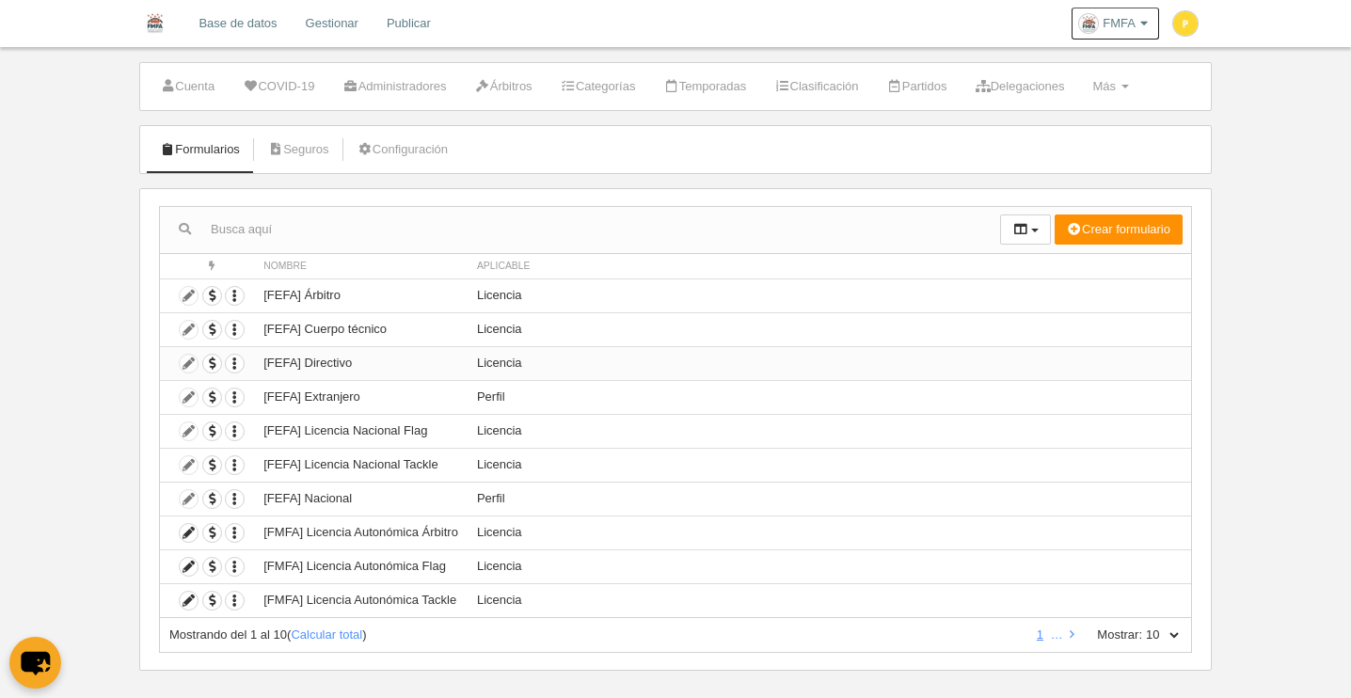
scroll to position [52, 0]
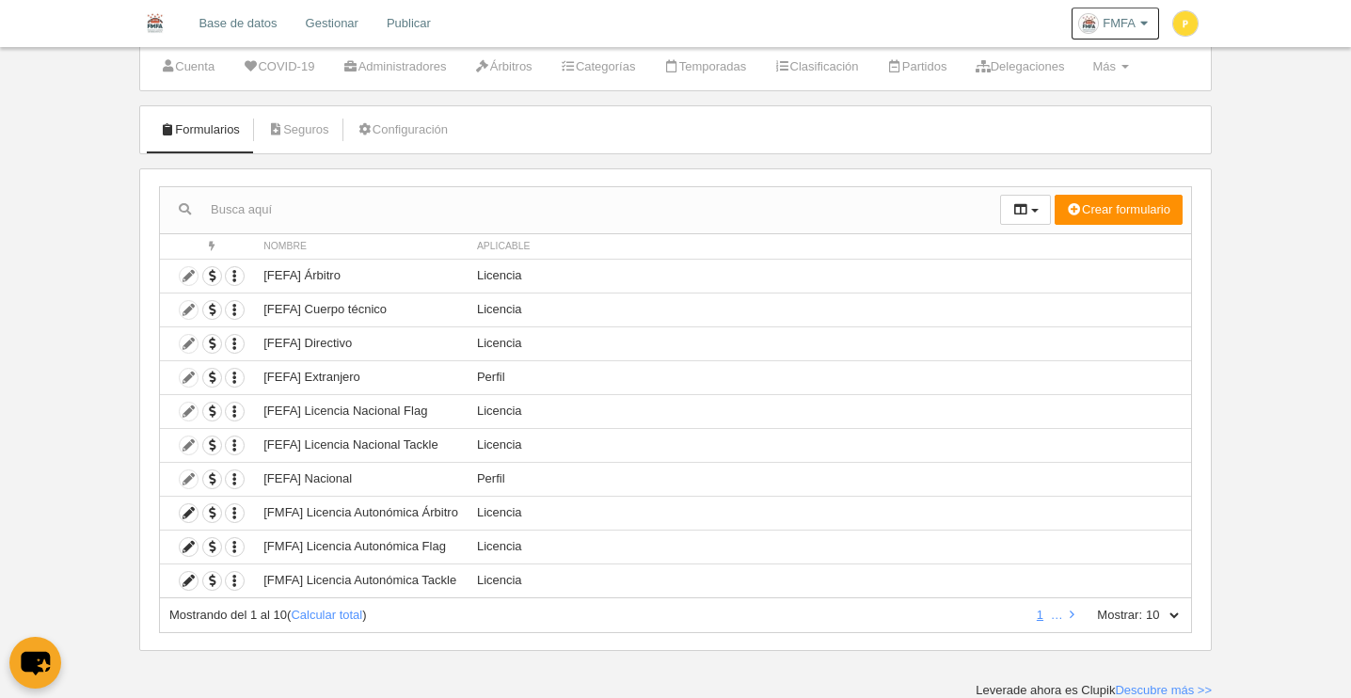
click at [1172, 612] on select "10 25 50 100 500" at bounding box center [1162, 615] width 40 height 17
select select "50"
click at [1142, 607] on select "10 25 50 100 500" at bounding box center [1162, 615] width 40 height 17
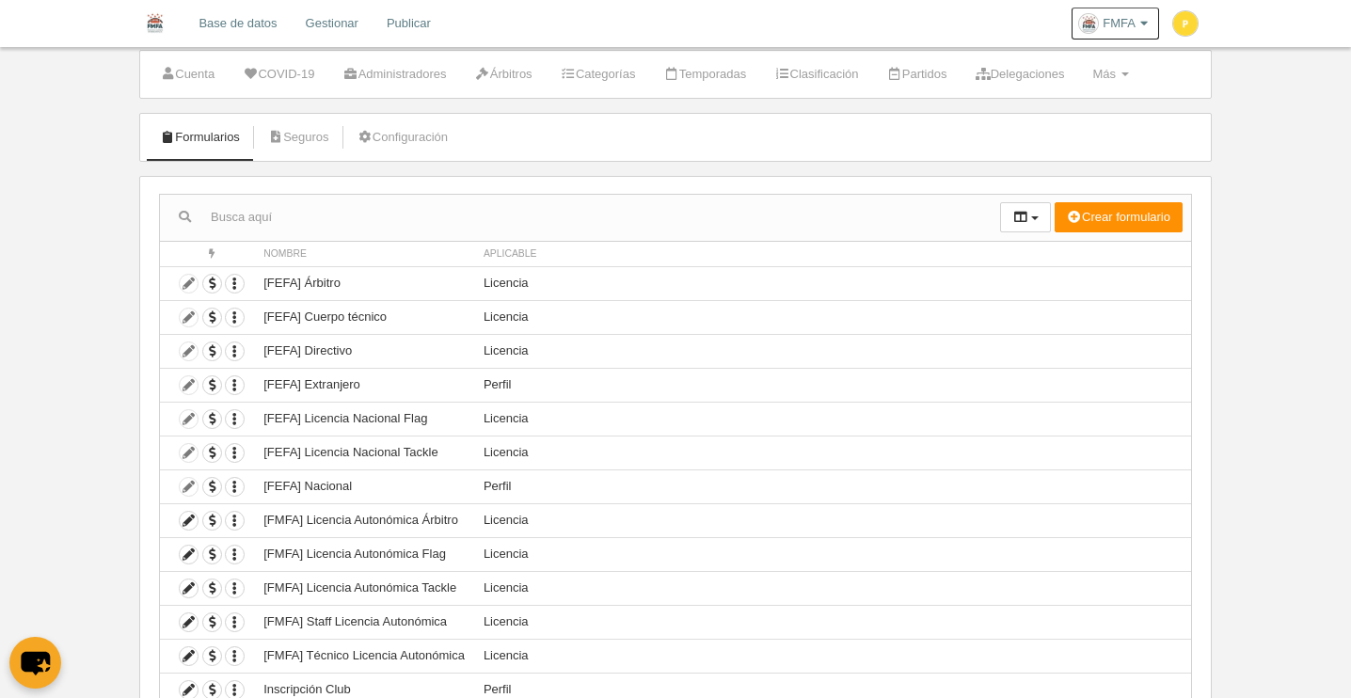
scroll to position [0, 0]
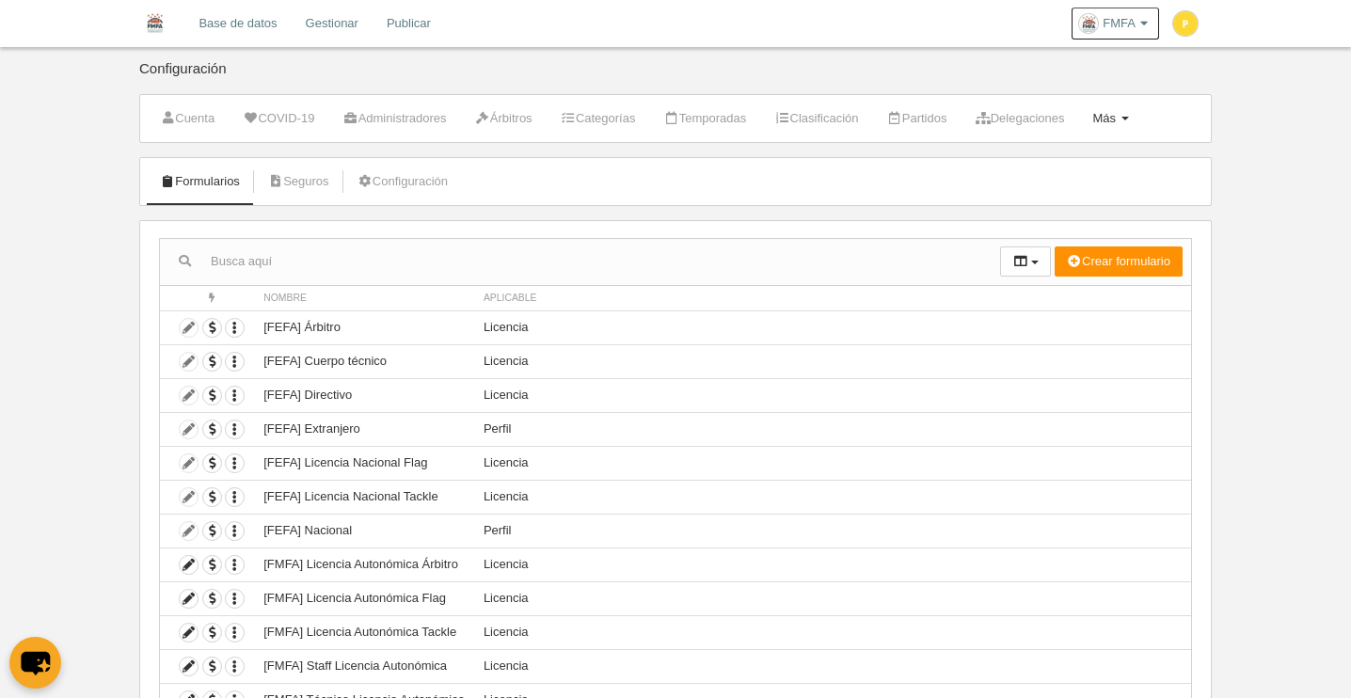
click at [1129, 119] on span at bounding box center [1126, 119] width 8 height 4
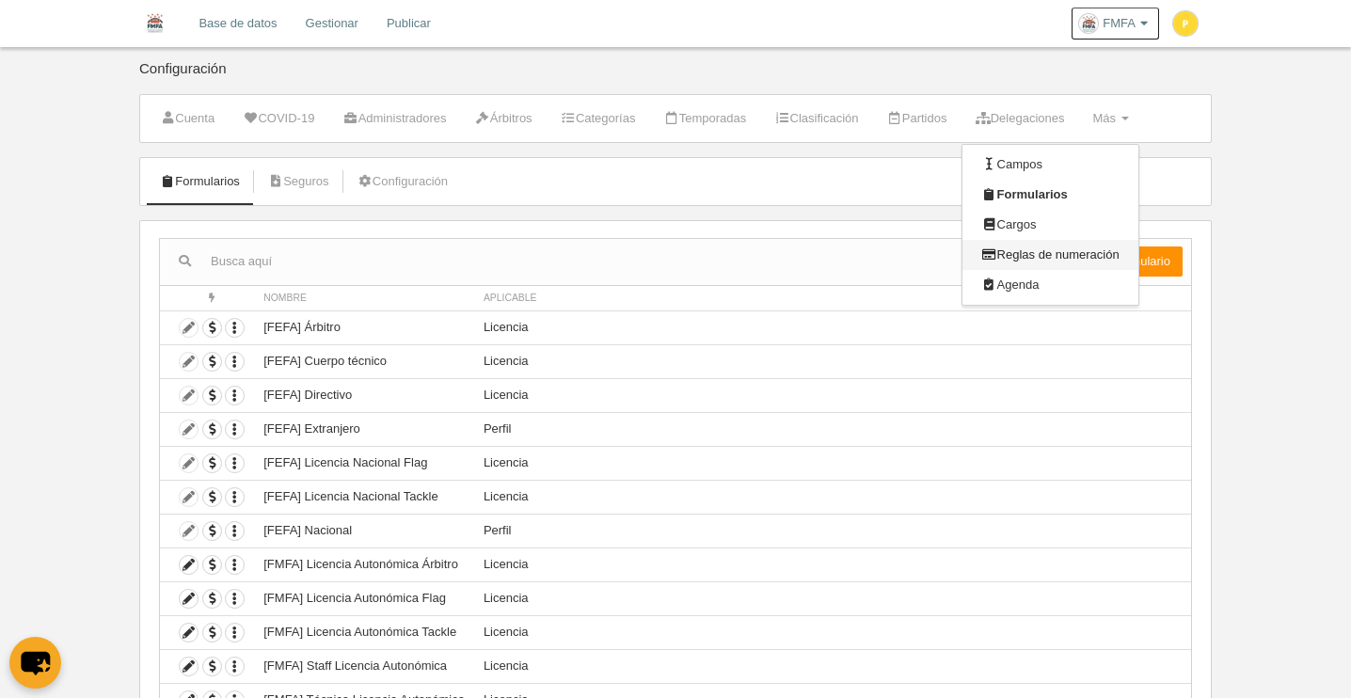
click at [1098, 256] on link "Reglas de numeración" at bounding box center [1050, 255] width 175 height 30
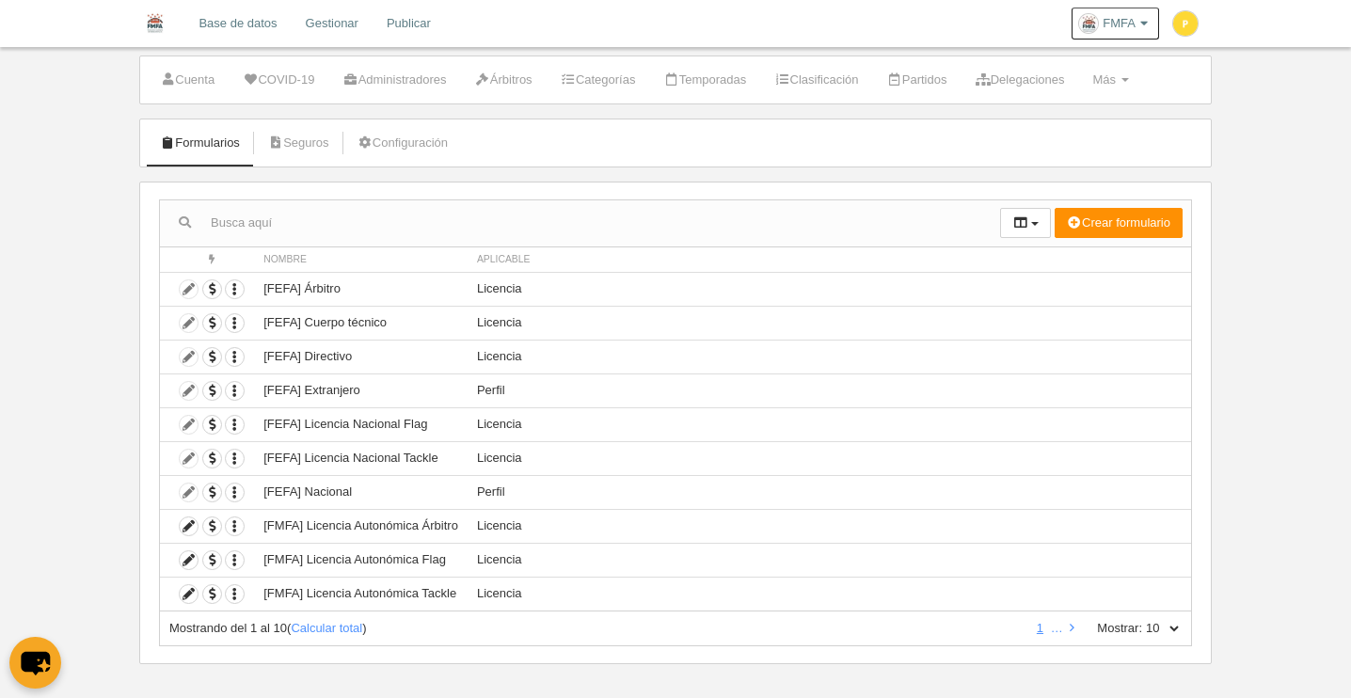
scroll to position [19, 0]
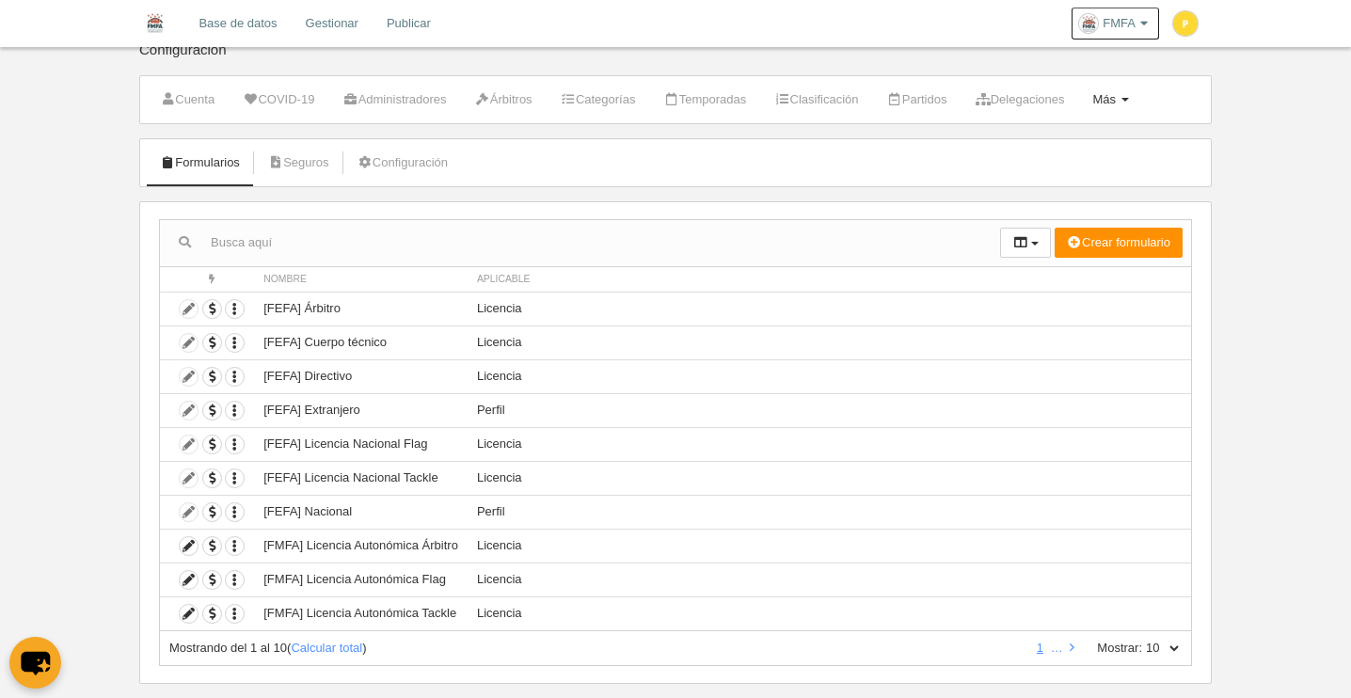
click at [1138, 94] on link "Más Menú" at bounding box center [1110, 100] width 56 height 28
click at [1079, 235] on link "Reglas de numeración" at bounding box center [1050, 236] width 175 height 30
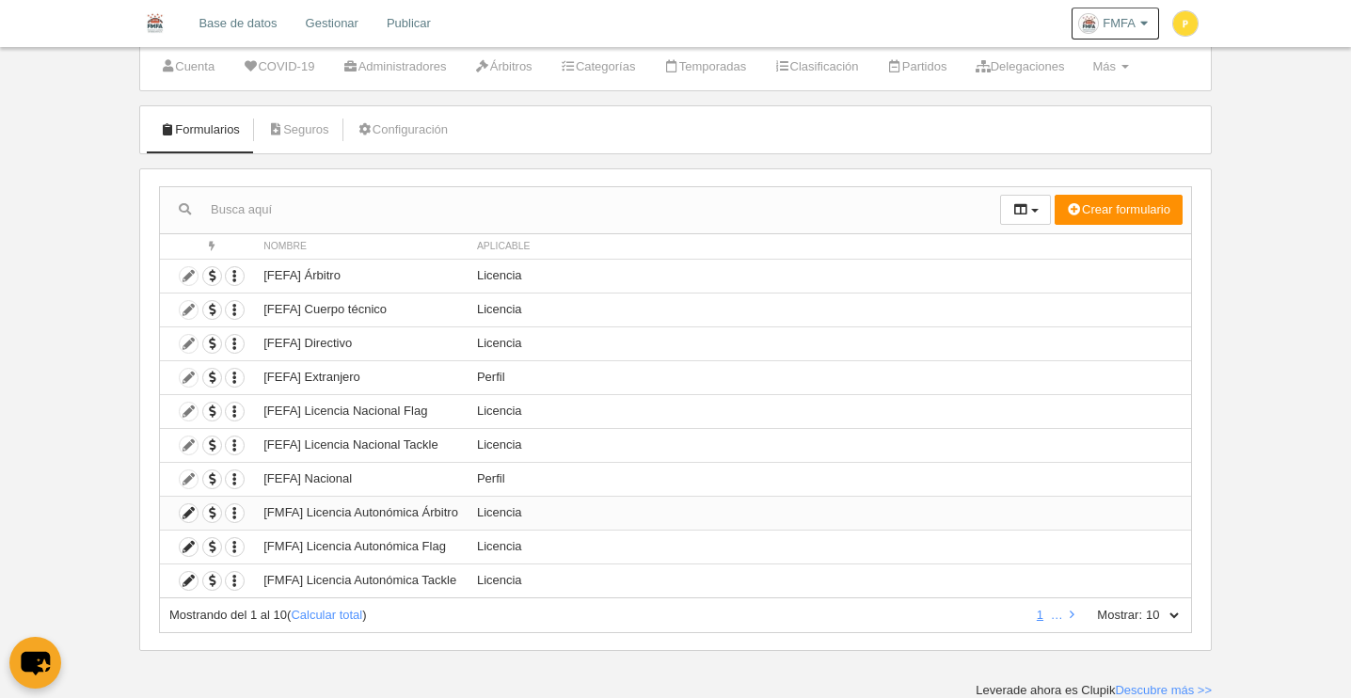
scroll to position [52, 0]
click at [312, 517] on td "[FMFA] Licencia Autonómica Árbitro" at bounding box center [361, 513] width 214 height 34
click at [190, 514] on icon at bounding box center [189, 513] width 18 height 18
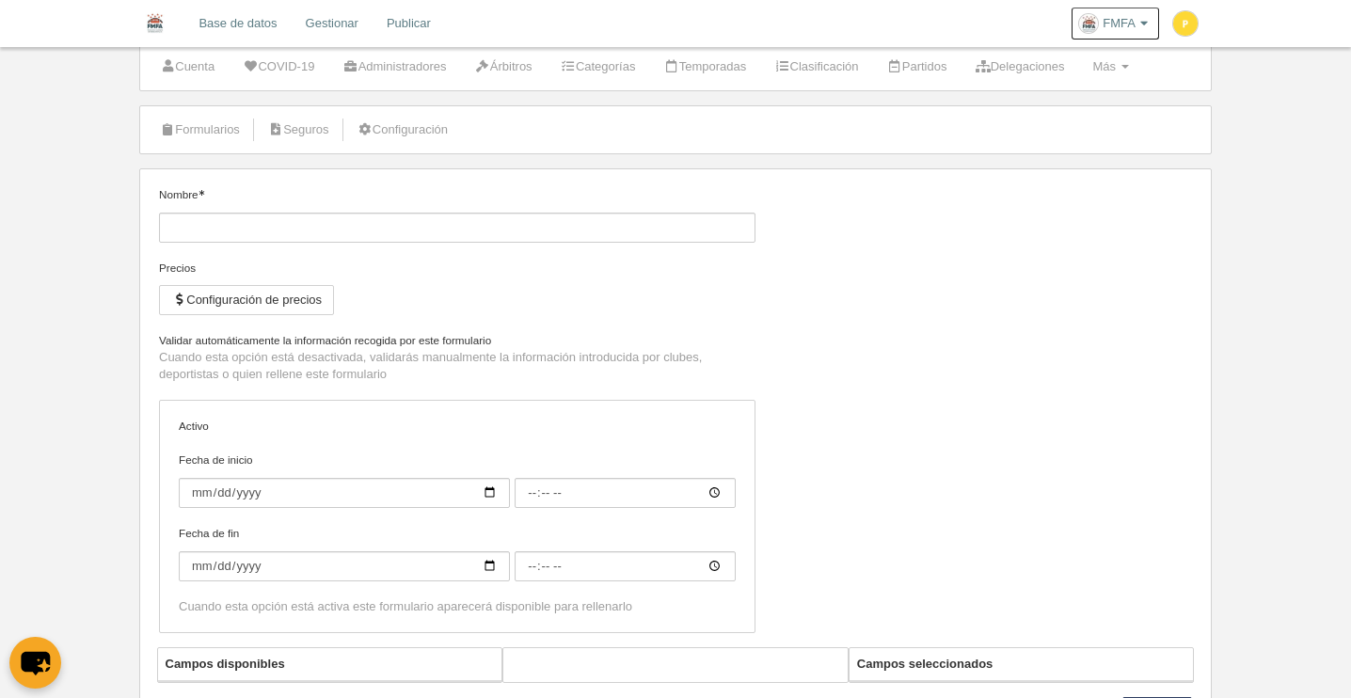
type input "[FMFA] Licencia Autonómica Árbitro"
checkbox input "true"
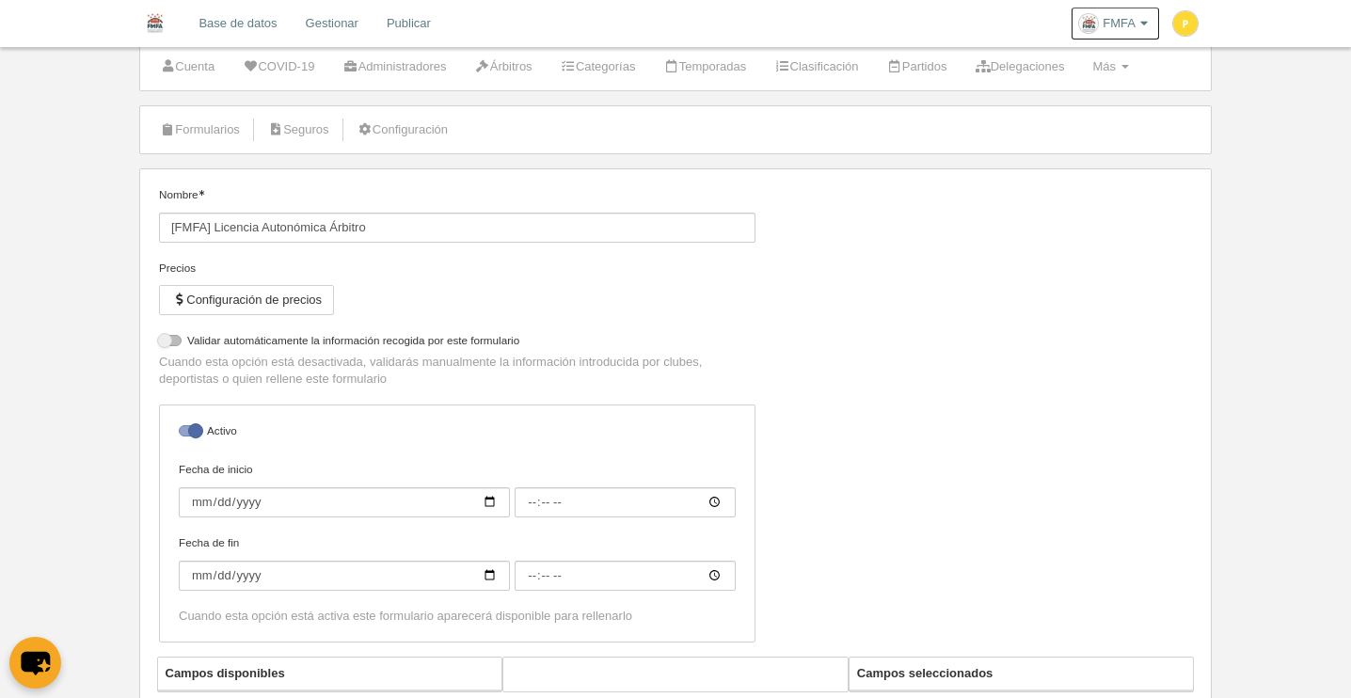
select select "selected"
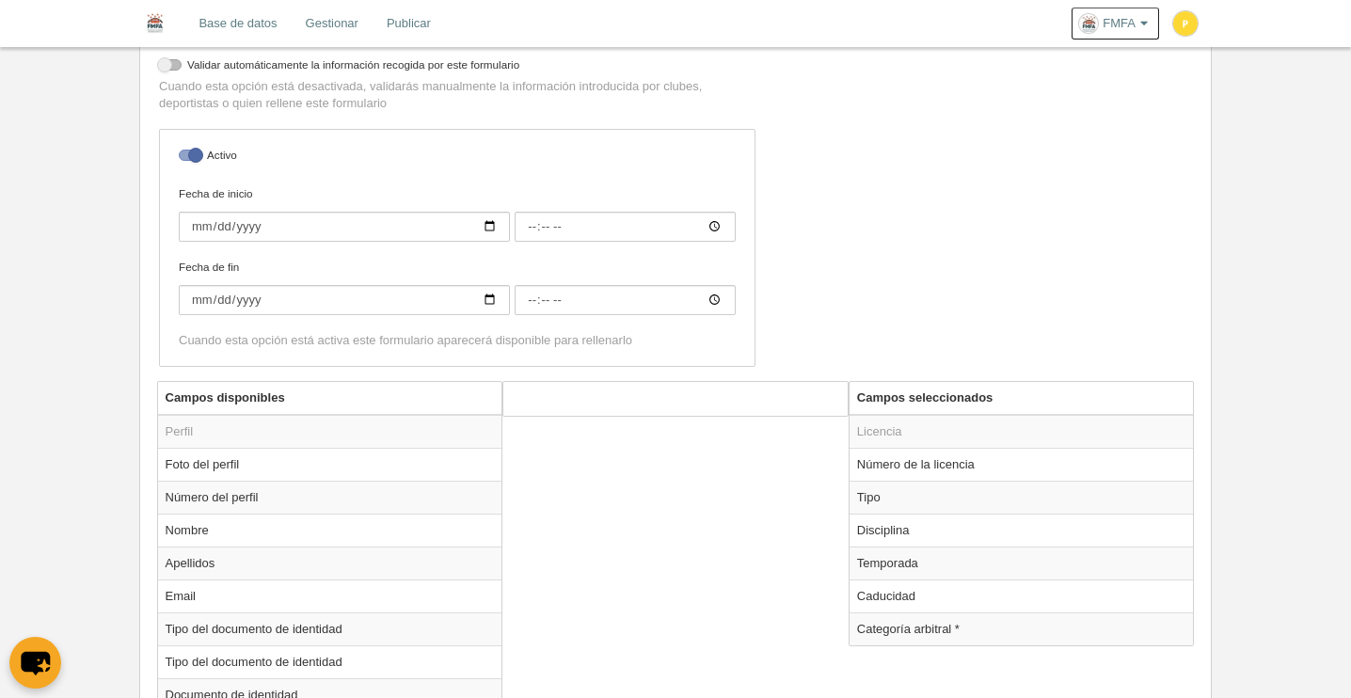
scroll to position [415, 0]
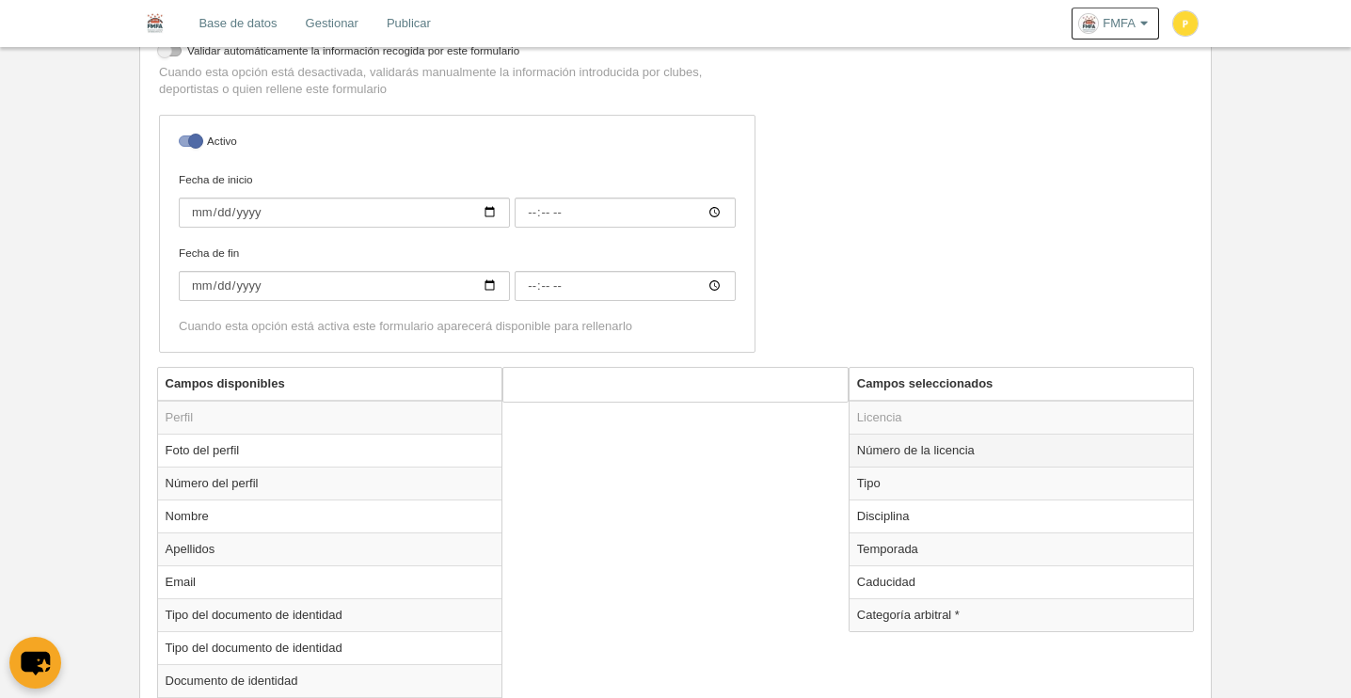
click at [915, 453] on td "Número de la licencia" at bounding box center [1022, 450] width 344 height 33
radio input "true"
select select "300"
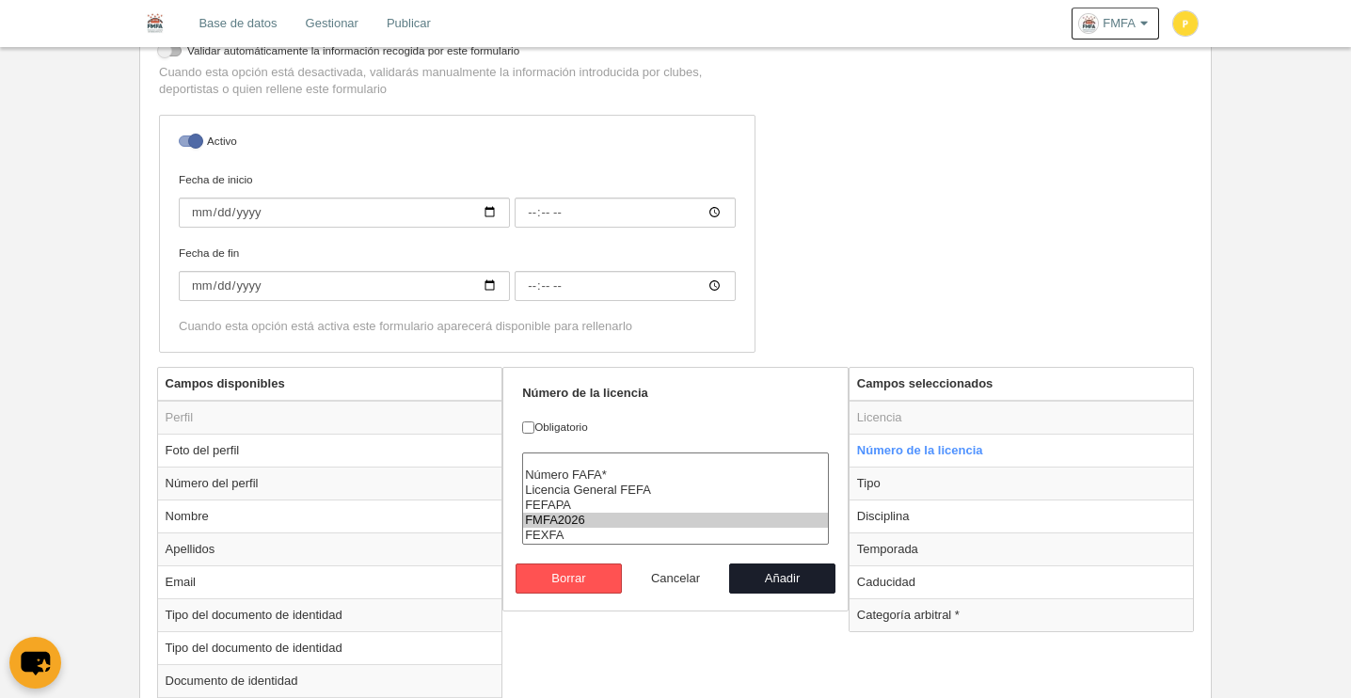
click at [696, 578] on button "Cancelar" at bounding box center [675, 579] width 107 height 30
radio input "false"
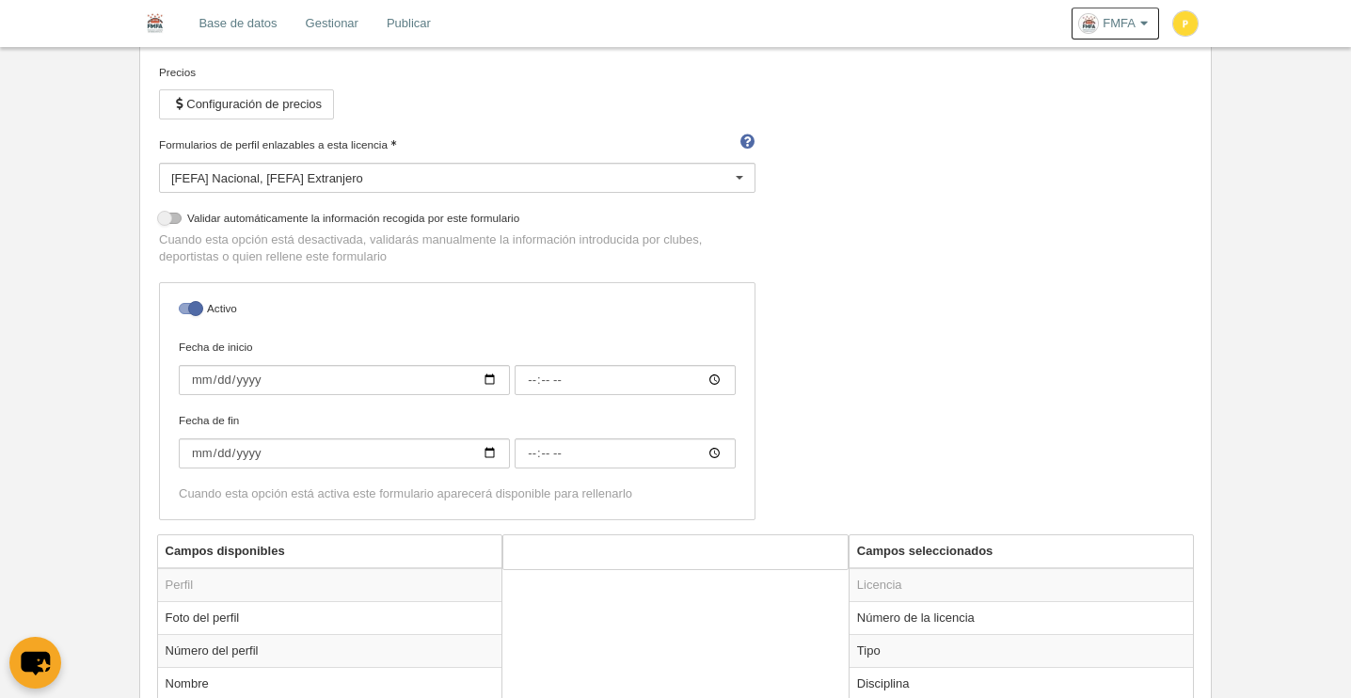
scroll to position [0, 0]
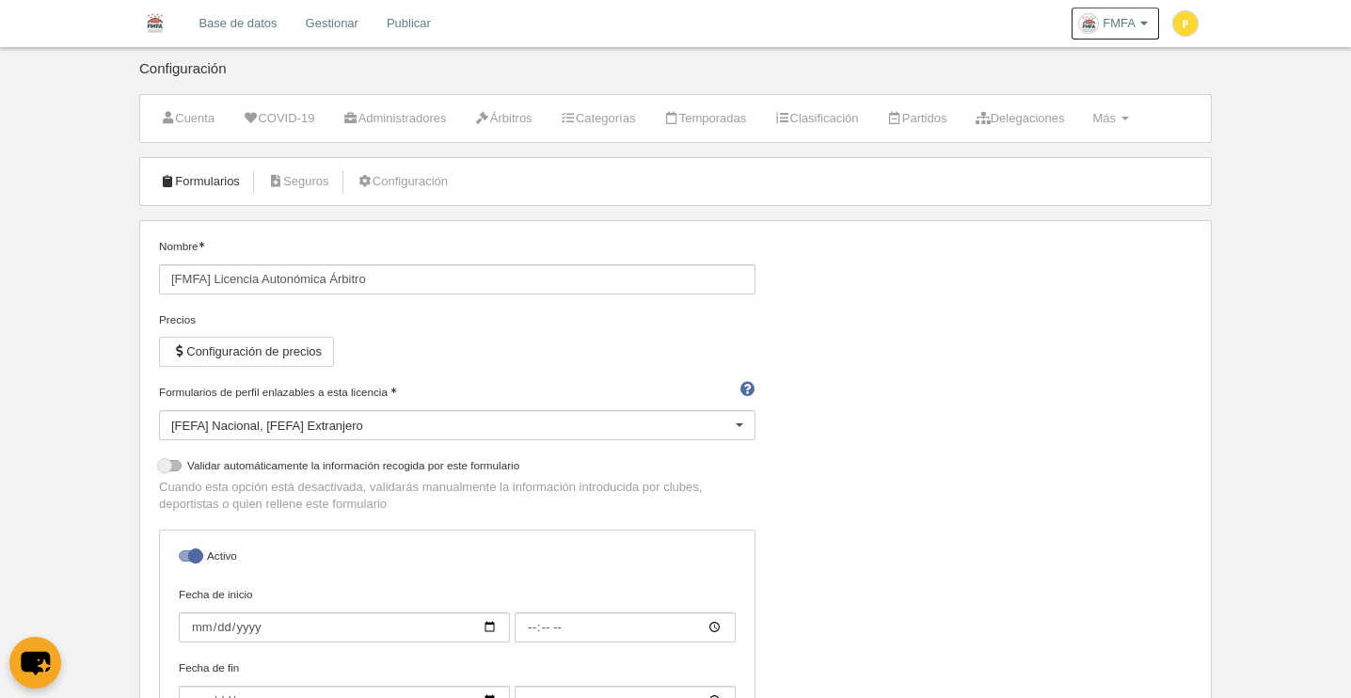
click at [196, 184] on link "Formularios" at bounding box center [200, 181] width 101 height 28
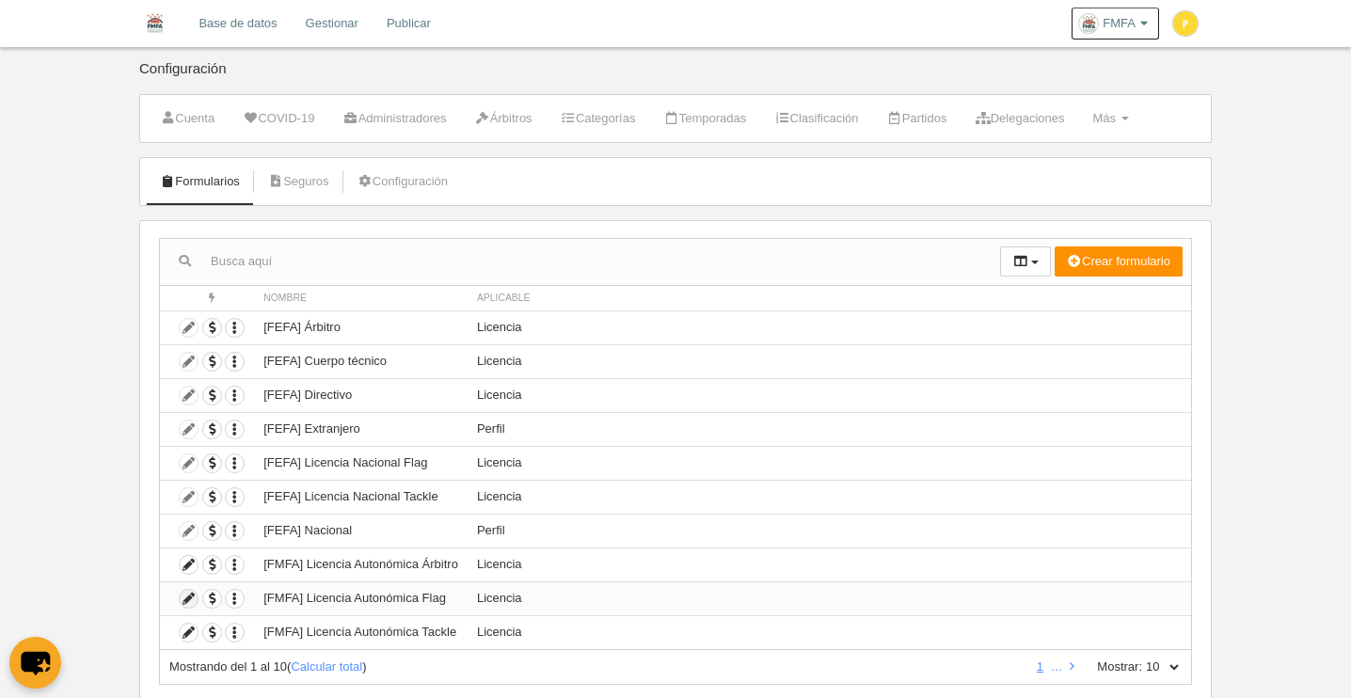
click at [191, 600] on icon at bounding box center [189, 599] width 18 height 18
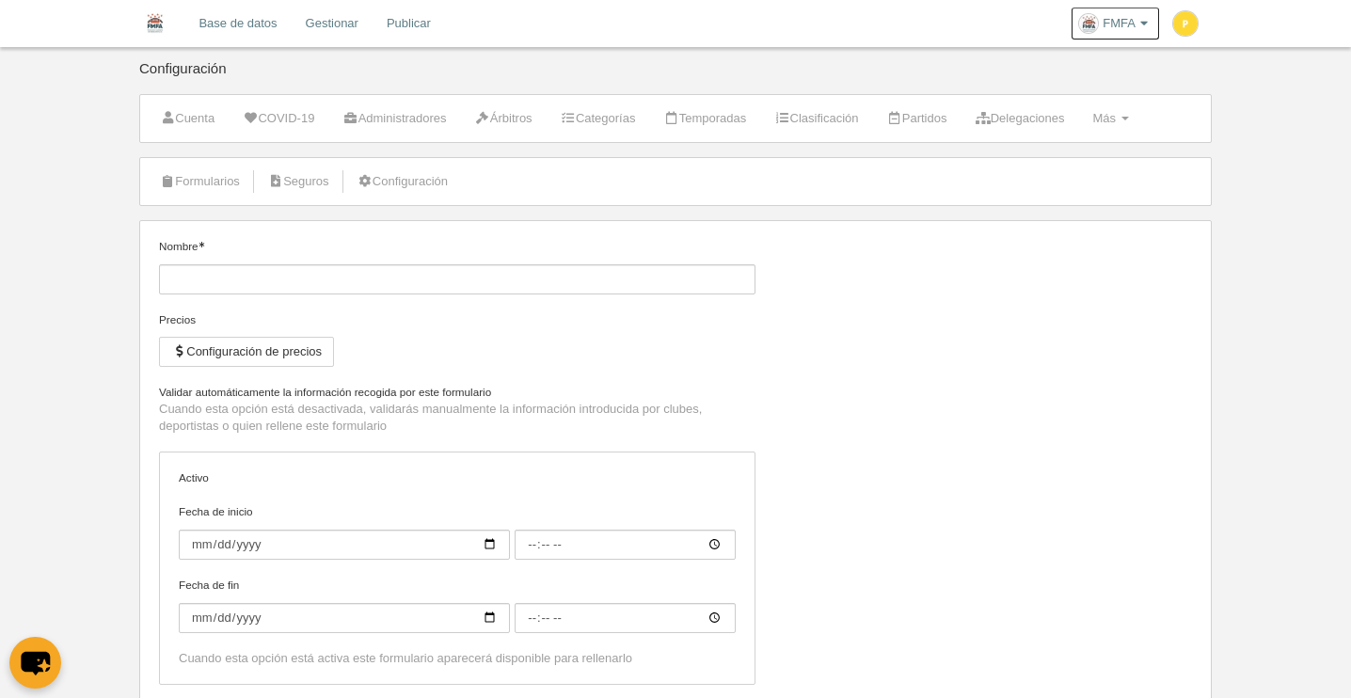
type input "[FMFA] Licencia Autonómica Flag"
checkbox input "true"
select select "selected"
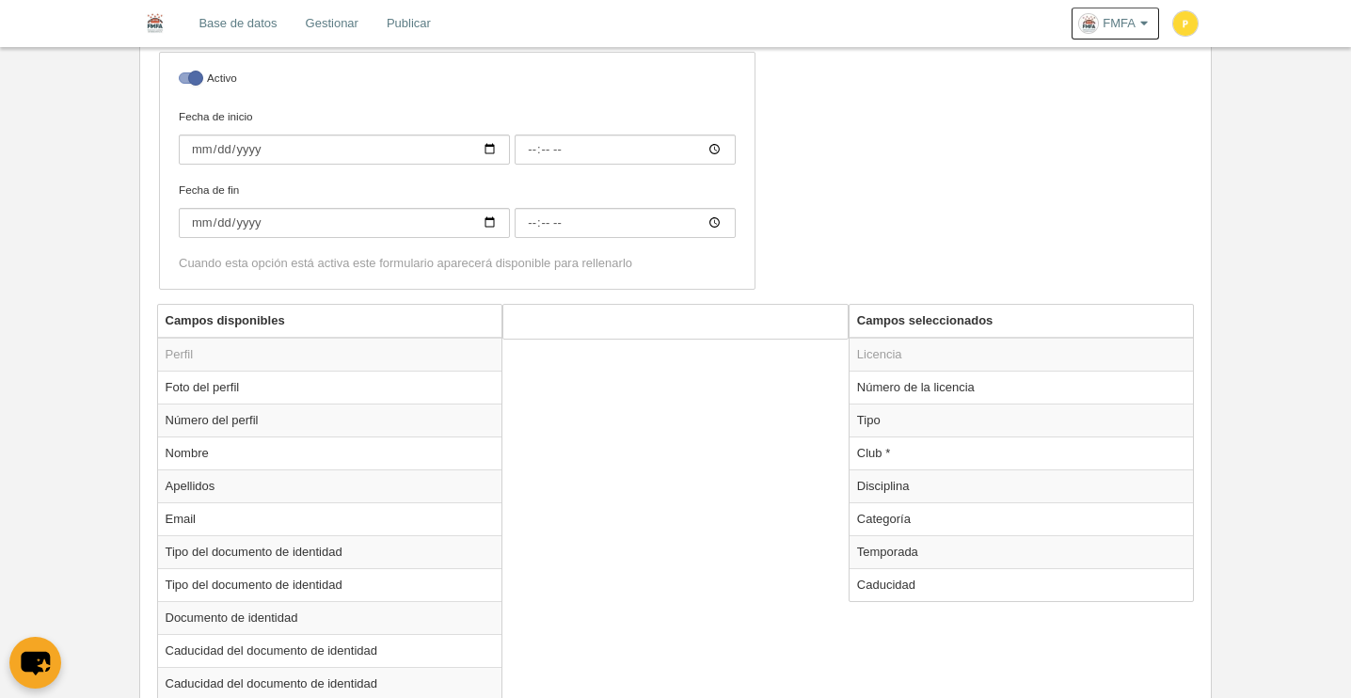
scroll to position [491, 0]
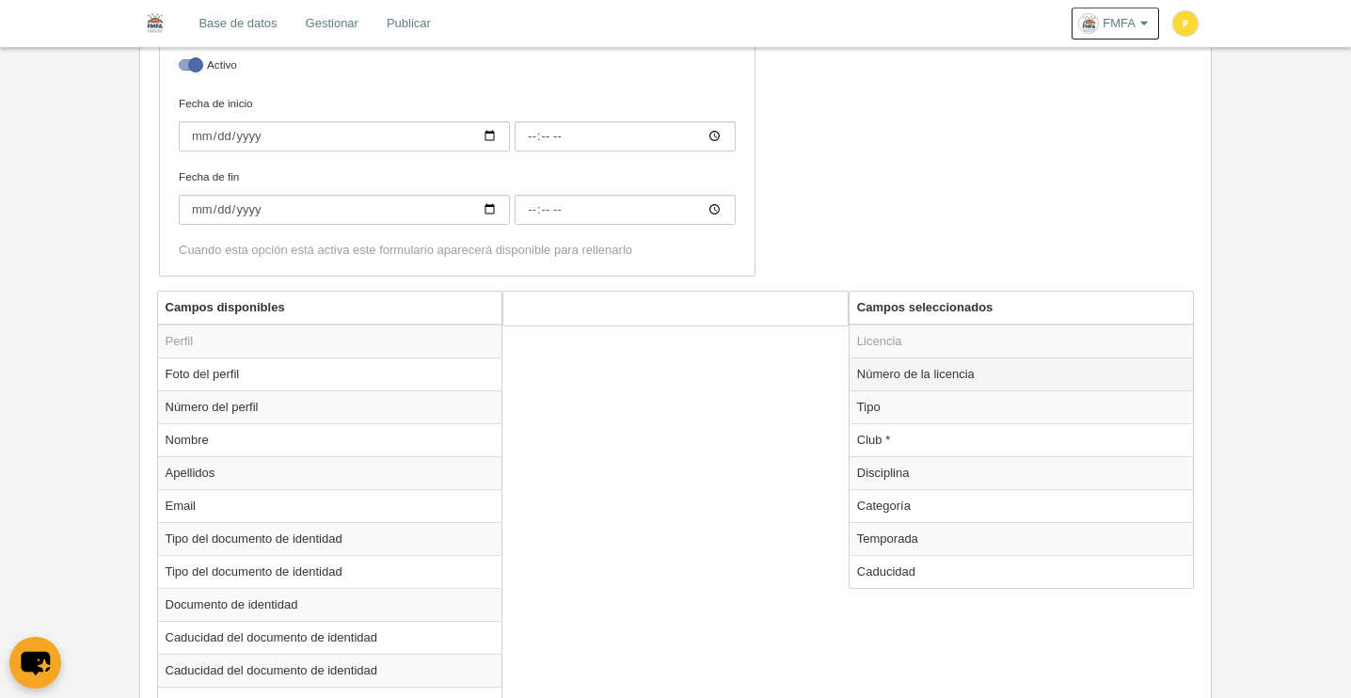
click at [892, 372] on td "Número de la licencia" at bounding box center [1022, 374] width 344 height 33
radio input "true"
select select "300"
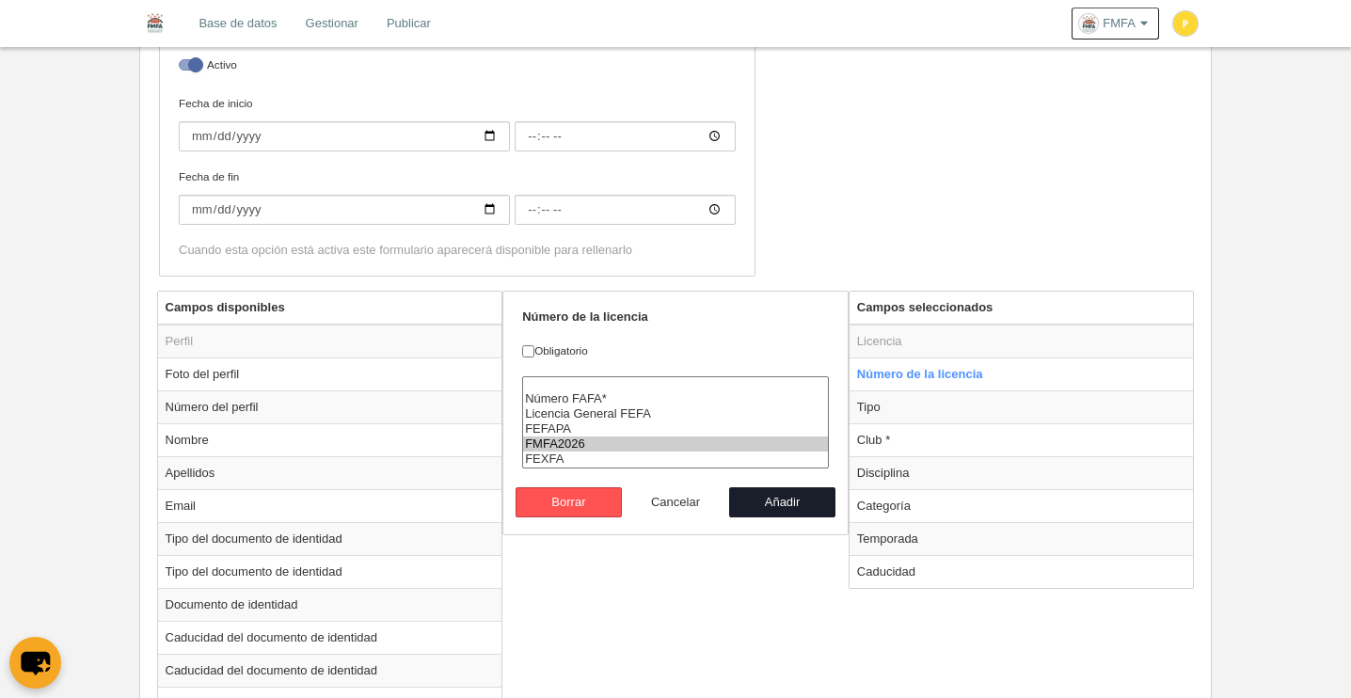
click at [672, 501] on button "Cancelar" at bounding box center [675, 502] width 107 height 30
radio input "false"
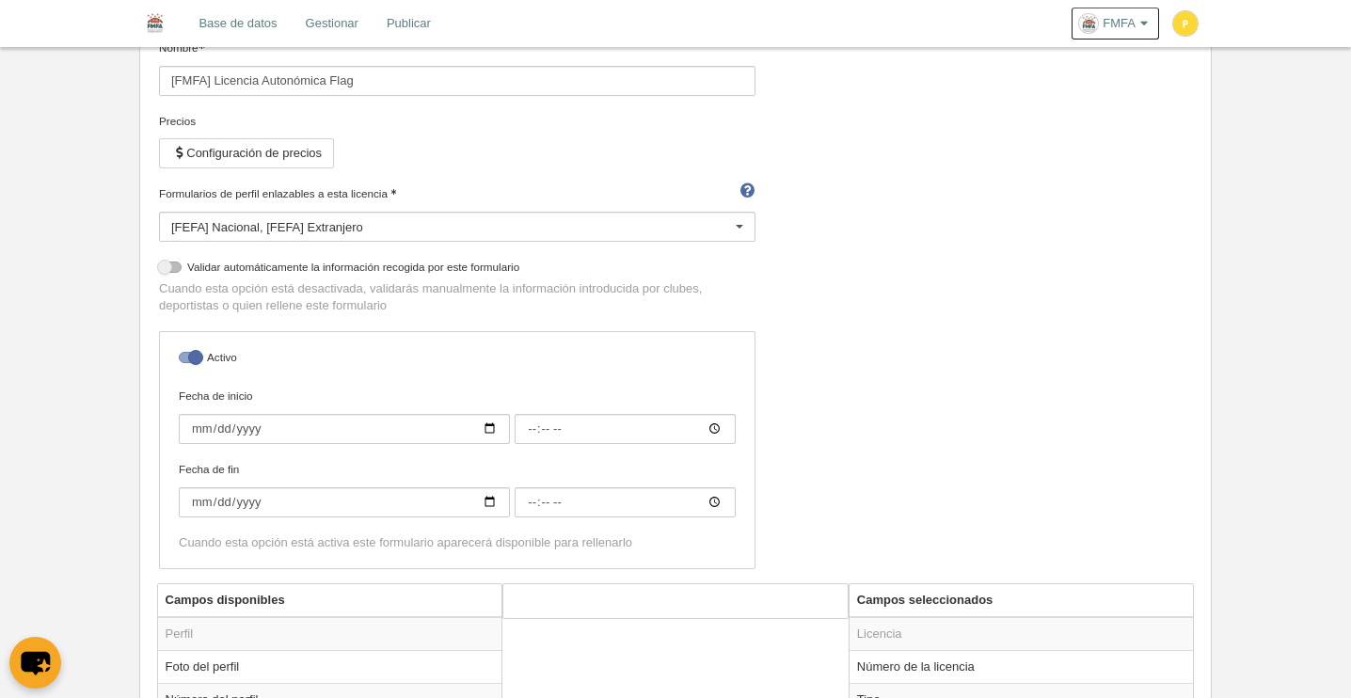
scroll to position [158, 0]
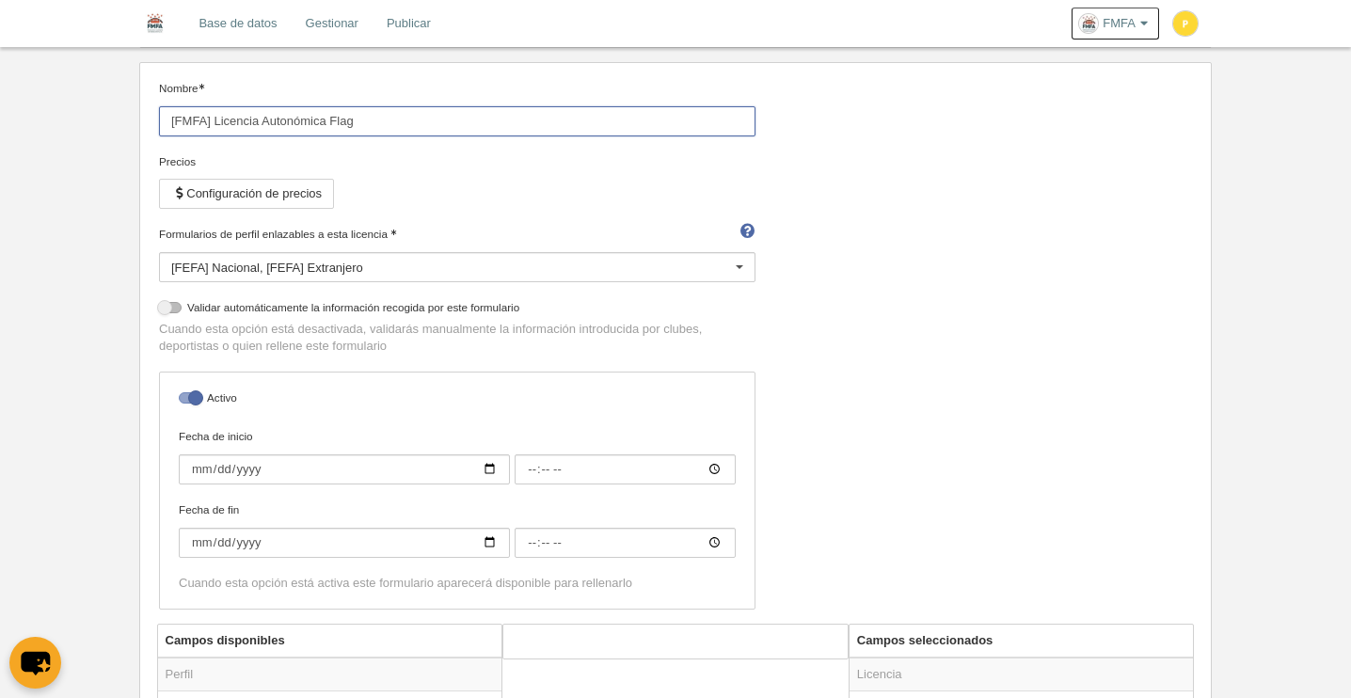
click at [278, 129] on input "[FMFA] Licencia Autonómica Flag" at bounding box center [457, 121] width 597 height 30
drag, startPoint x: 498, startPoint y: 190, endPoint x: 387, endPoint y: 122, distance: 130.1
click at [498, 190] on div "Precios Configuración de precios" at bounding box center [457, 189] width 597 height 72
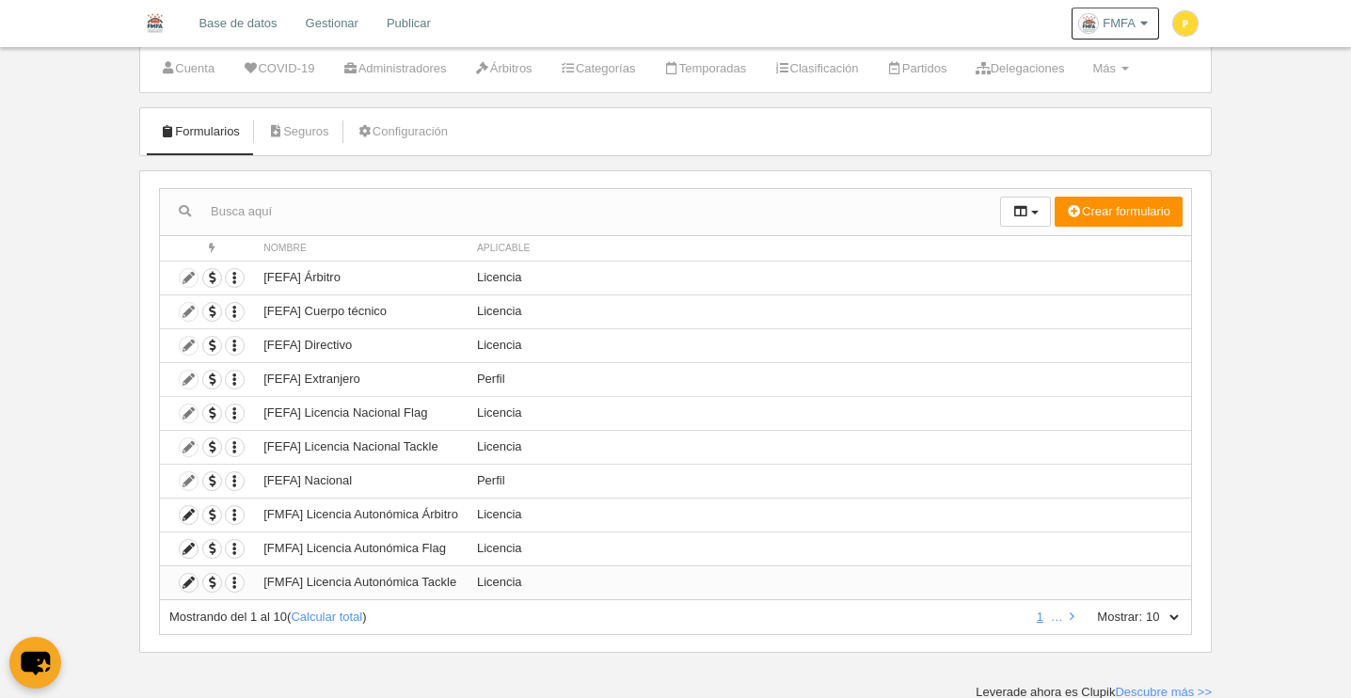
scroll to position [52, 0]
click at [421, 580] on td "[FMFA] Licencia Autonómica Tackle" at bounding box center [361, 581] width 214 height 34
click at [187, 574] on icon at bounding box center [189, 581] width 18 height 18
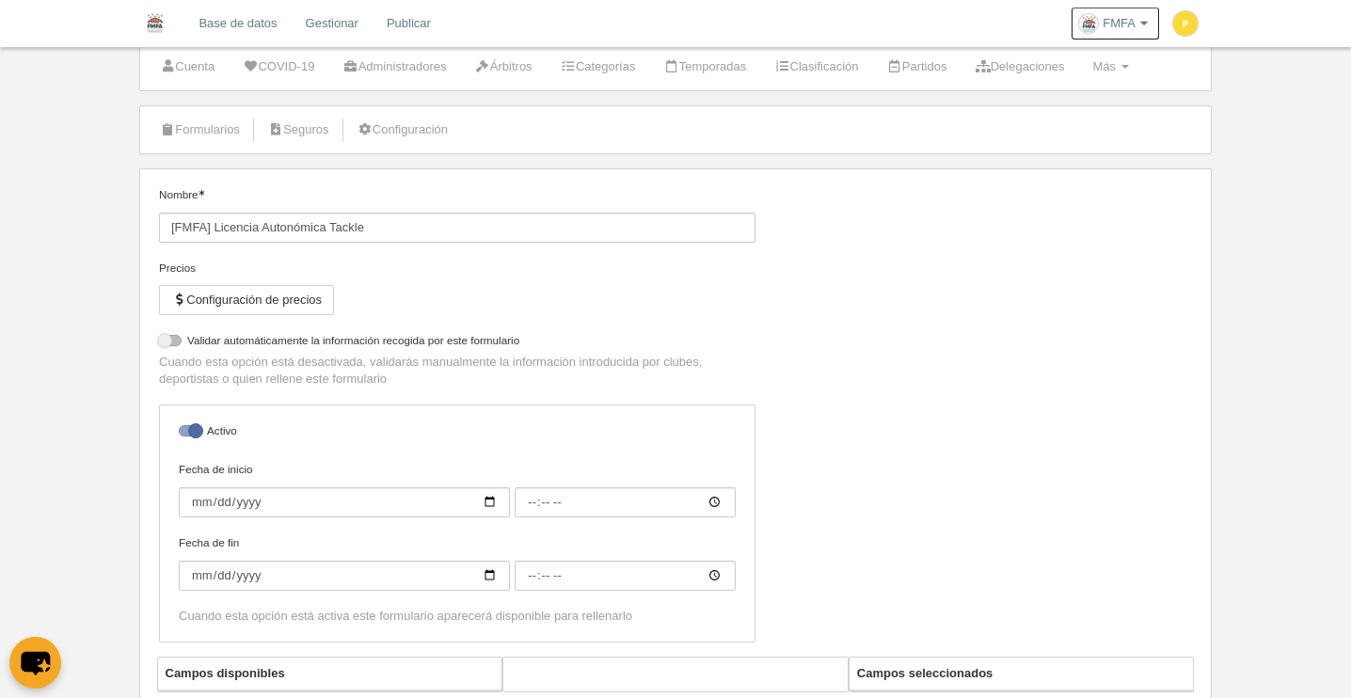
select select "selected"
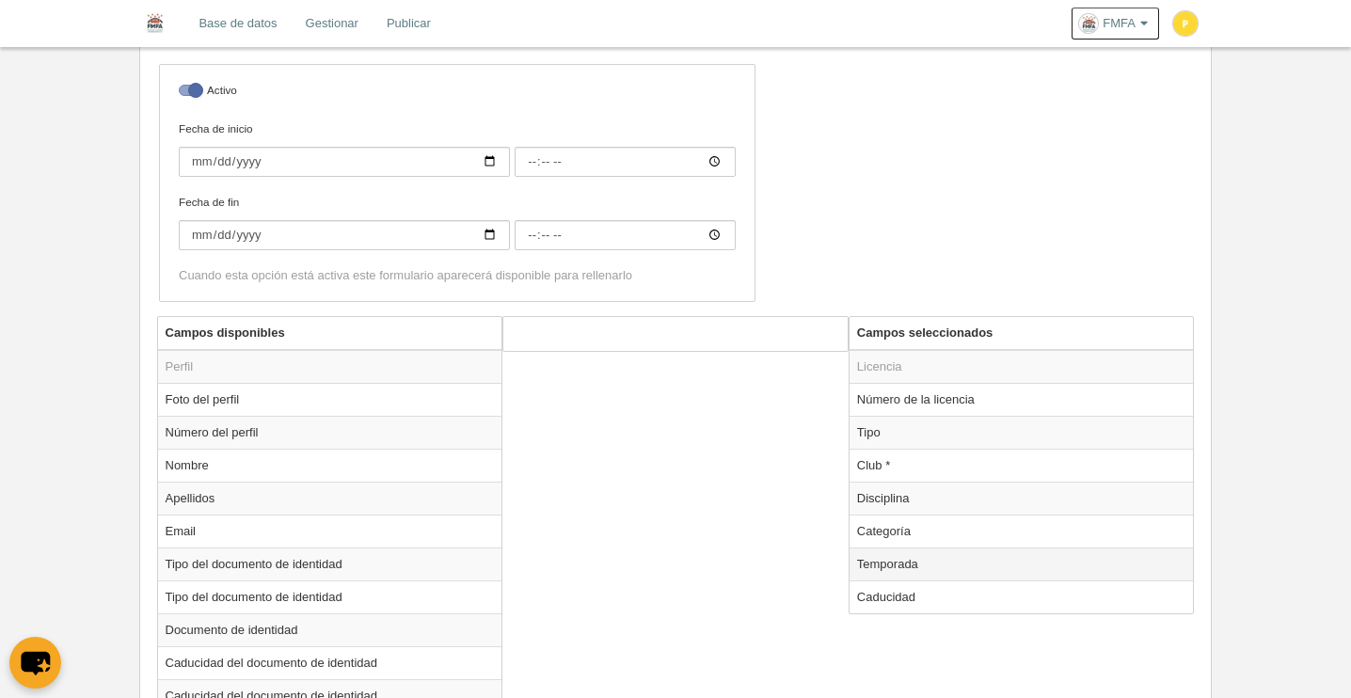
scroll to position [492, 0]
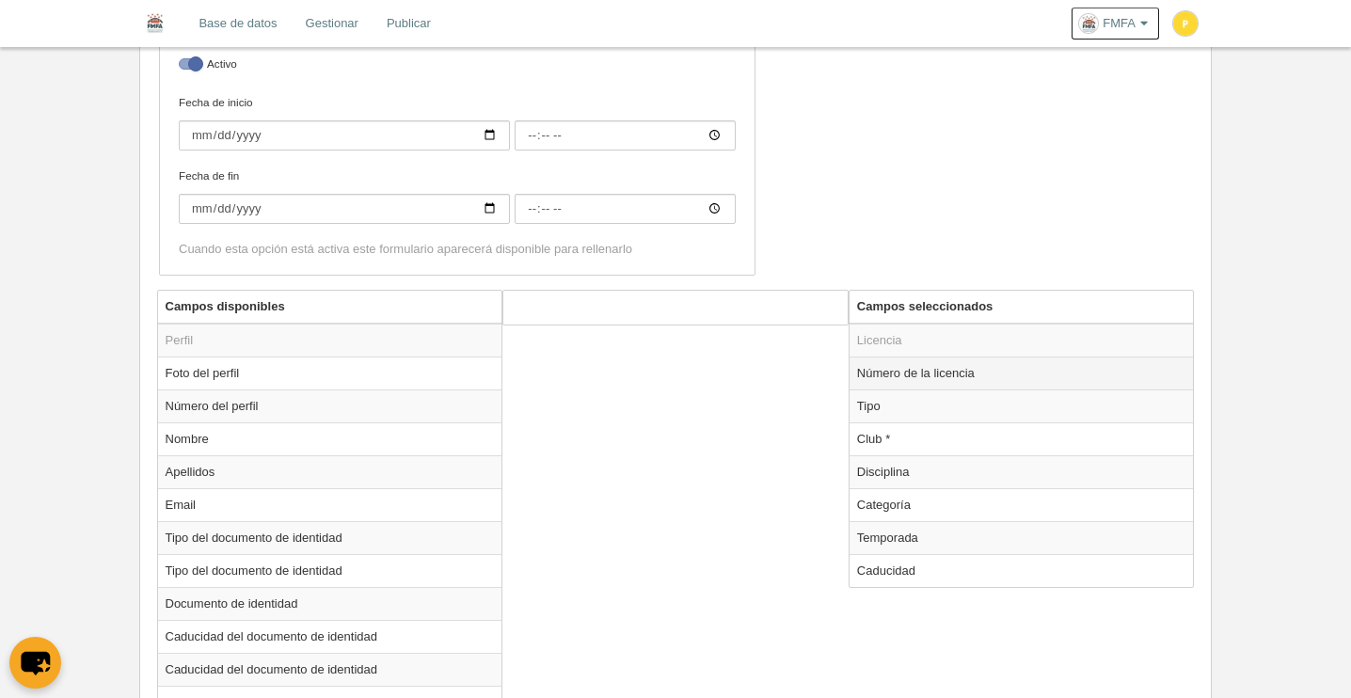
click at [888, 380] on td "Número de la licencia" at bounding box center [1022, 373] width 344 height 33
radio input "true"
select select "300"
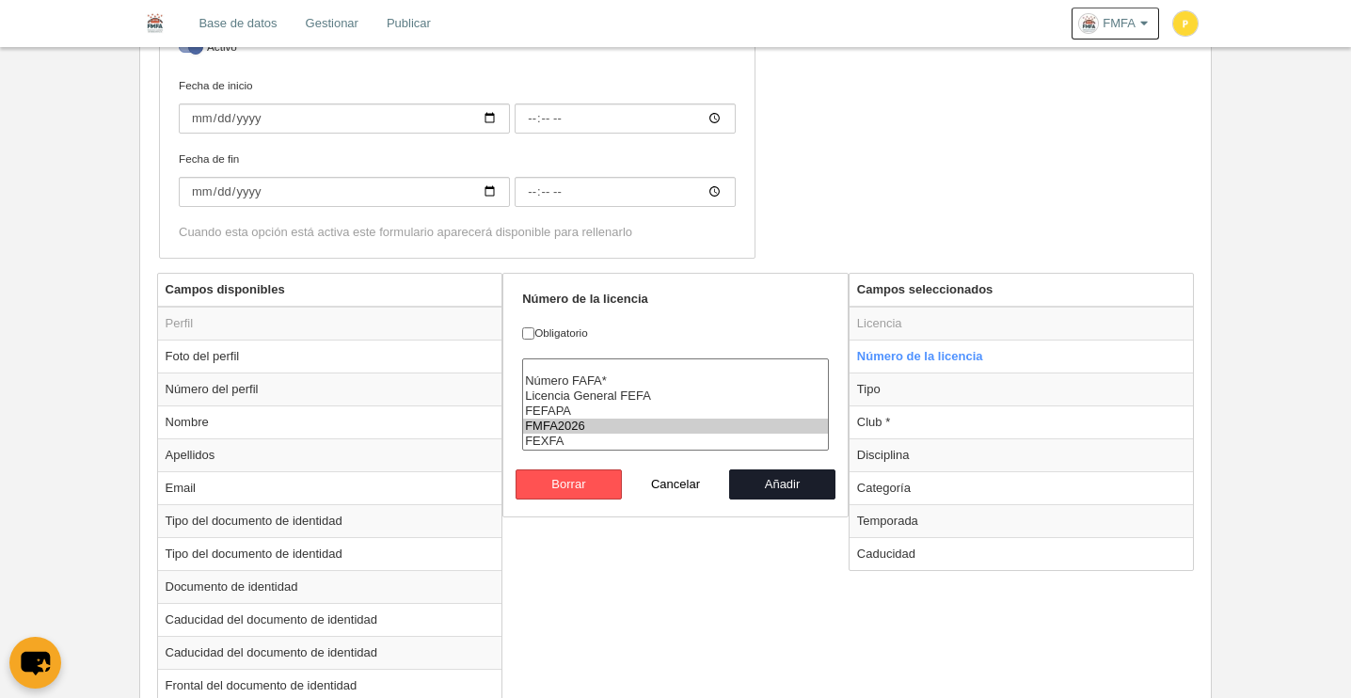
scroll to position [510, 0]
click at [683, 478] on button "Cancelar" at bounding box center [675, 484] width 107 height 30
radio input "false"
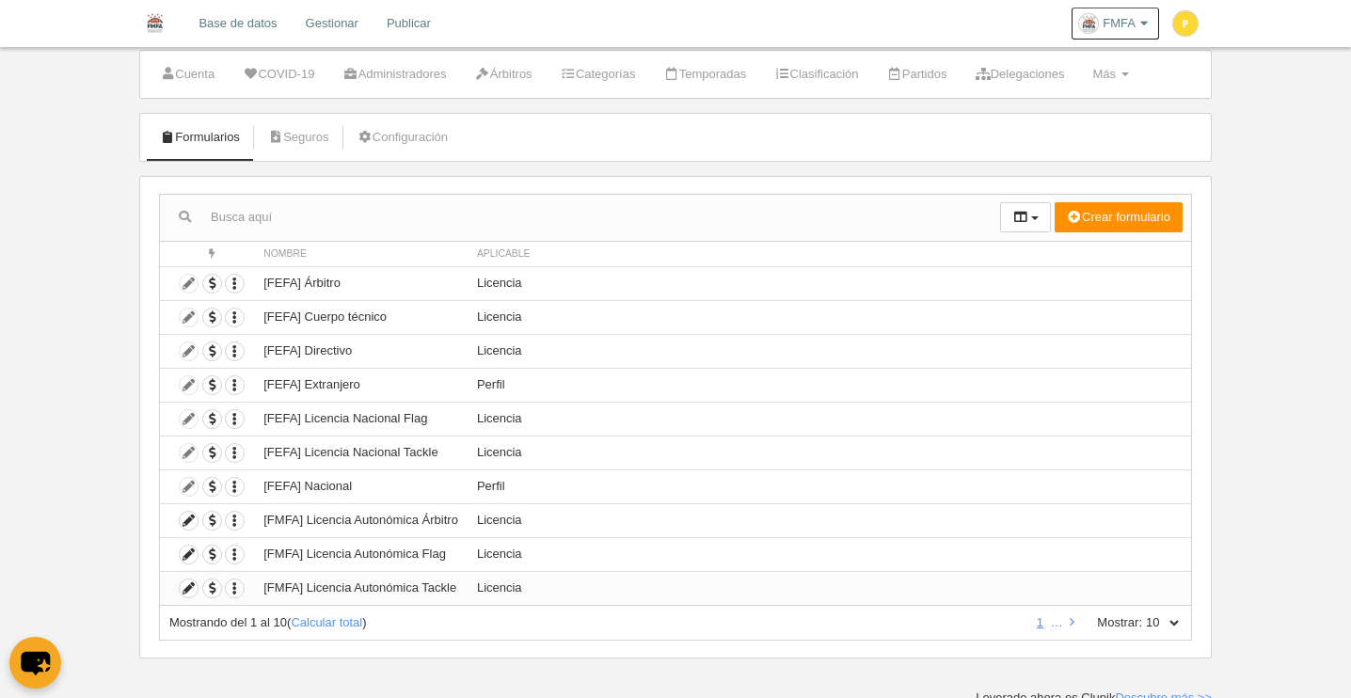
scroll to position [52, 0]
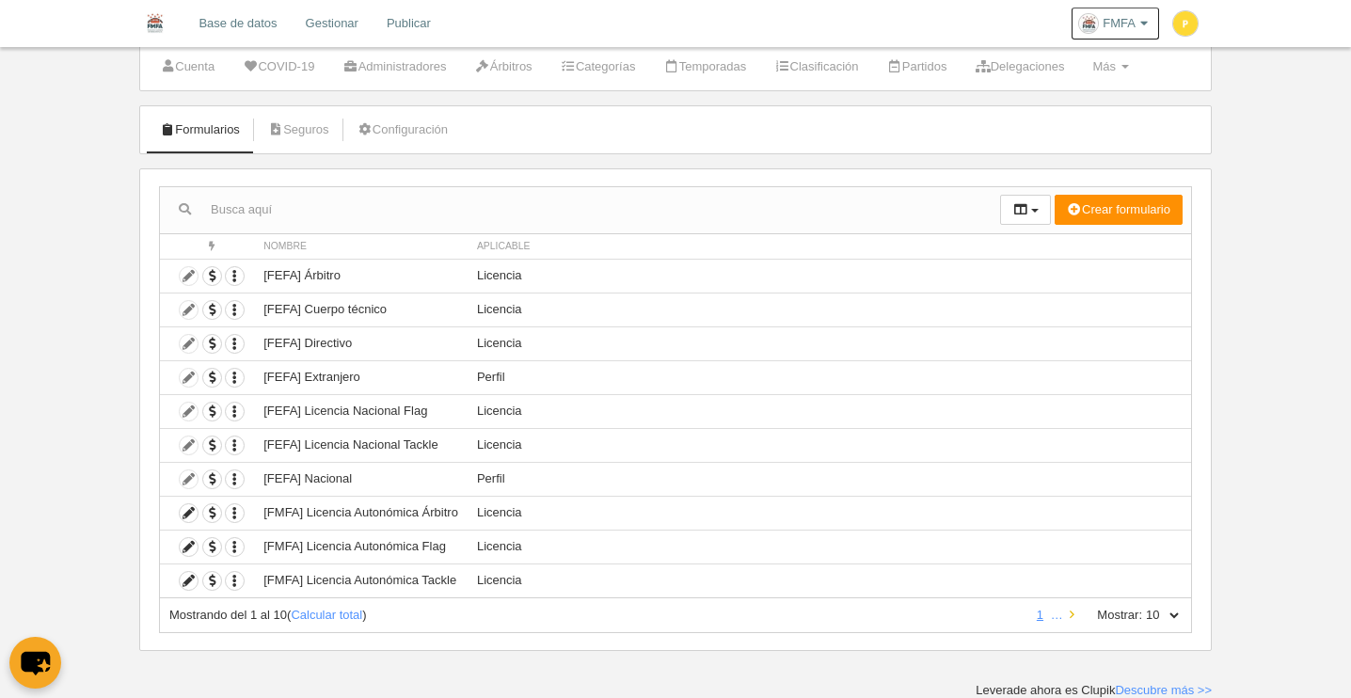
click at [1075, 614] on link at bounding box center [1072, 615] width 12 height 14
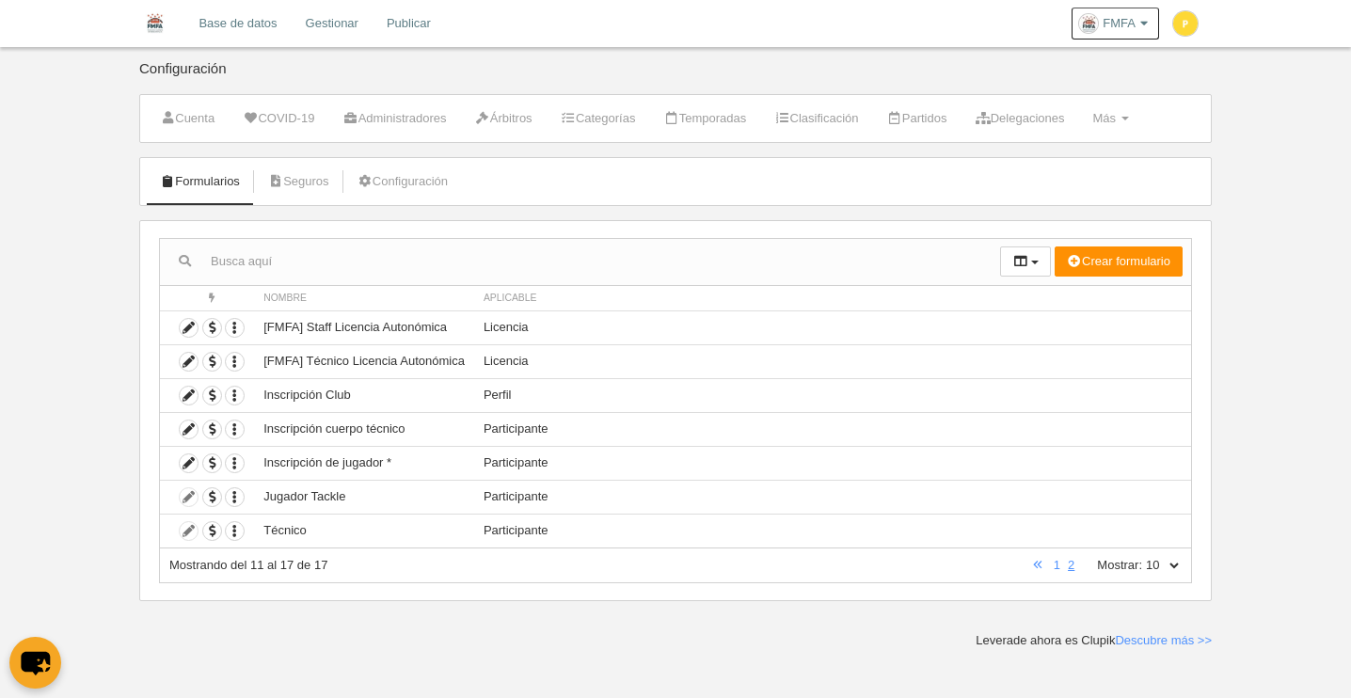
scroll to position [0, 0]
click at [191, 326] on icon at bounding box center [189, 328] width 18 height 18
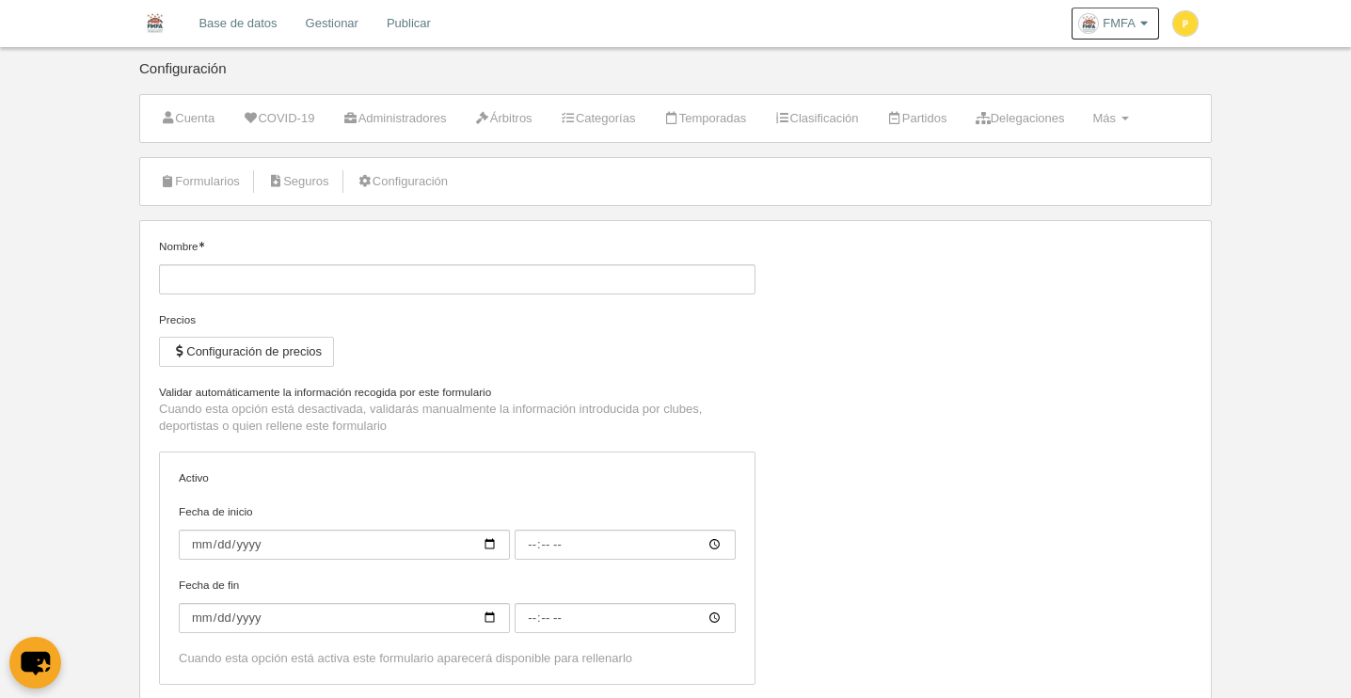
type input "[FMFA] Staff Licencia Autonómica"
checkbox input "true"
select select "selected"
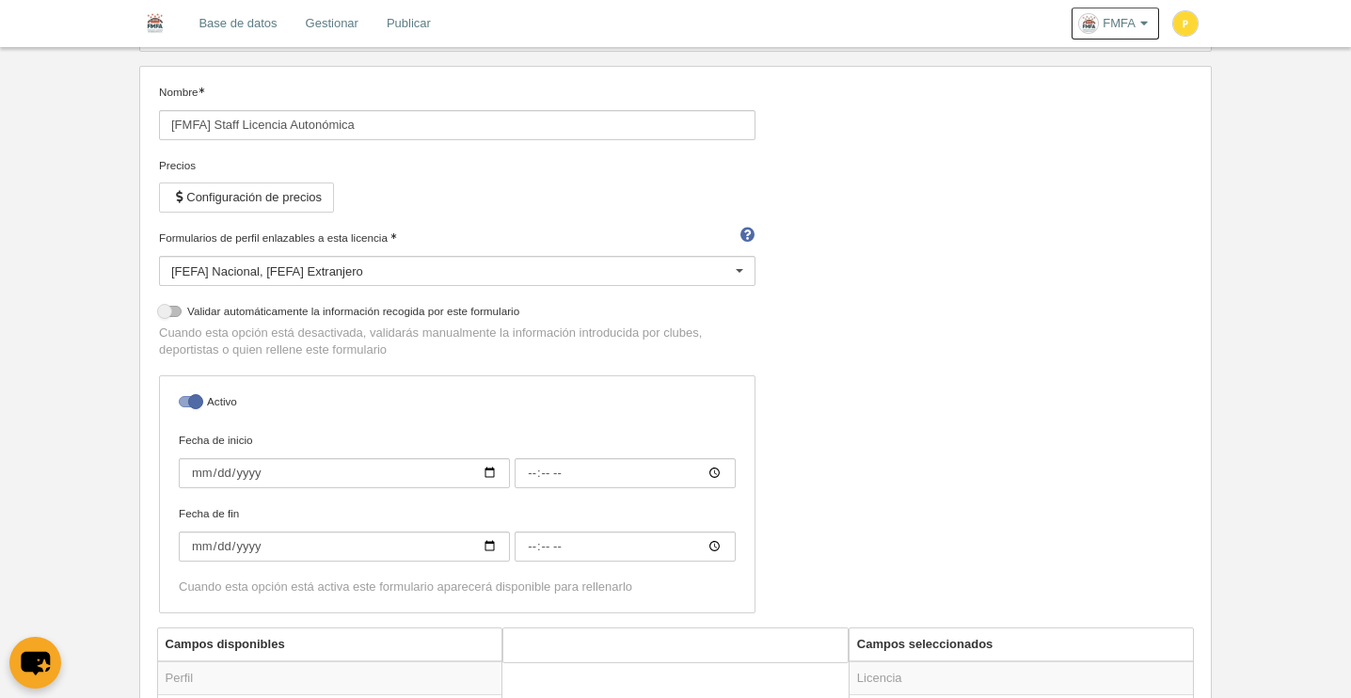
scroll to position [323, 0]
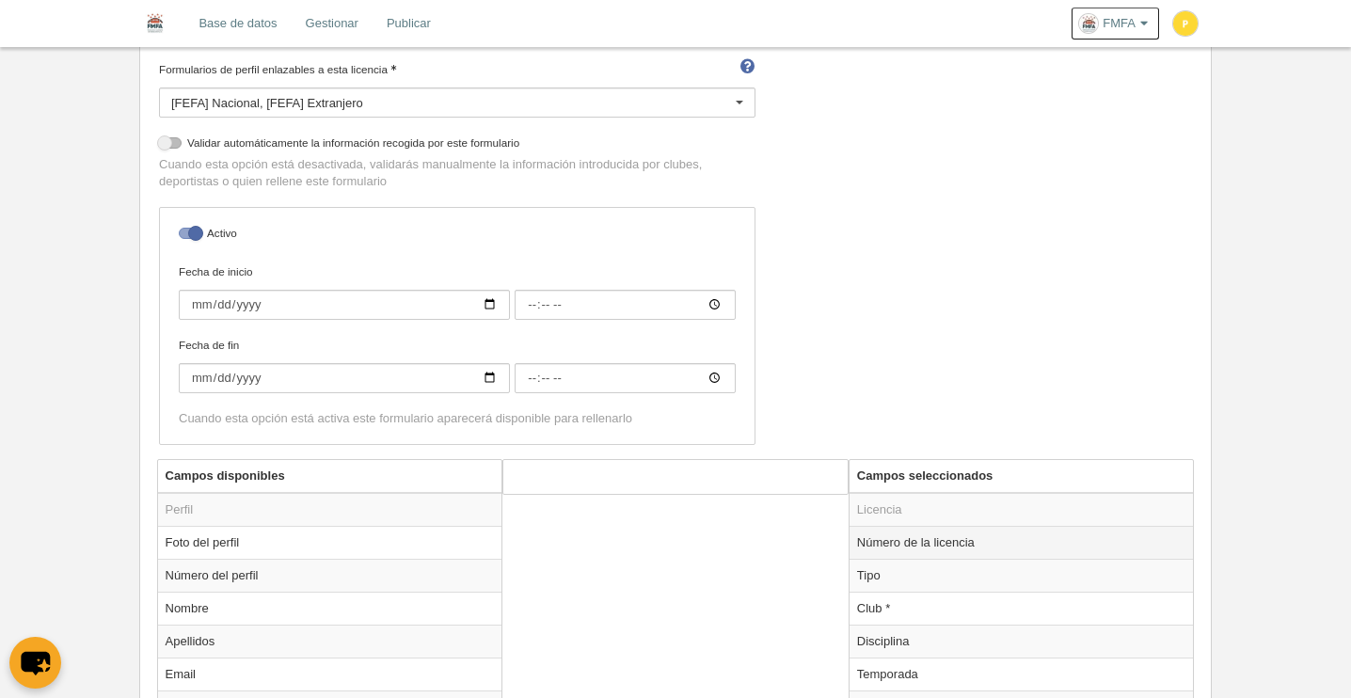
click at [900, 539] on td "Número de la licencia" at bounding box center [1022, 542] width 344 height 33
radio input "true"
select select "300"
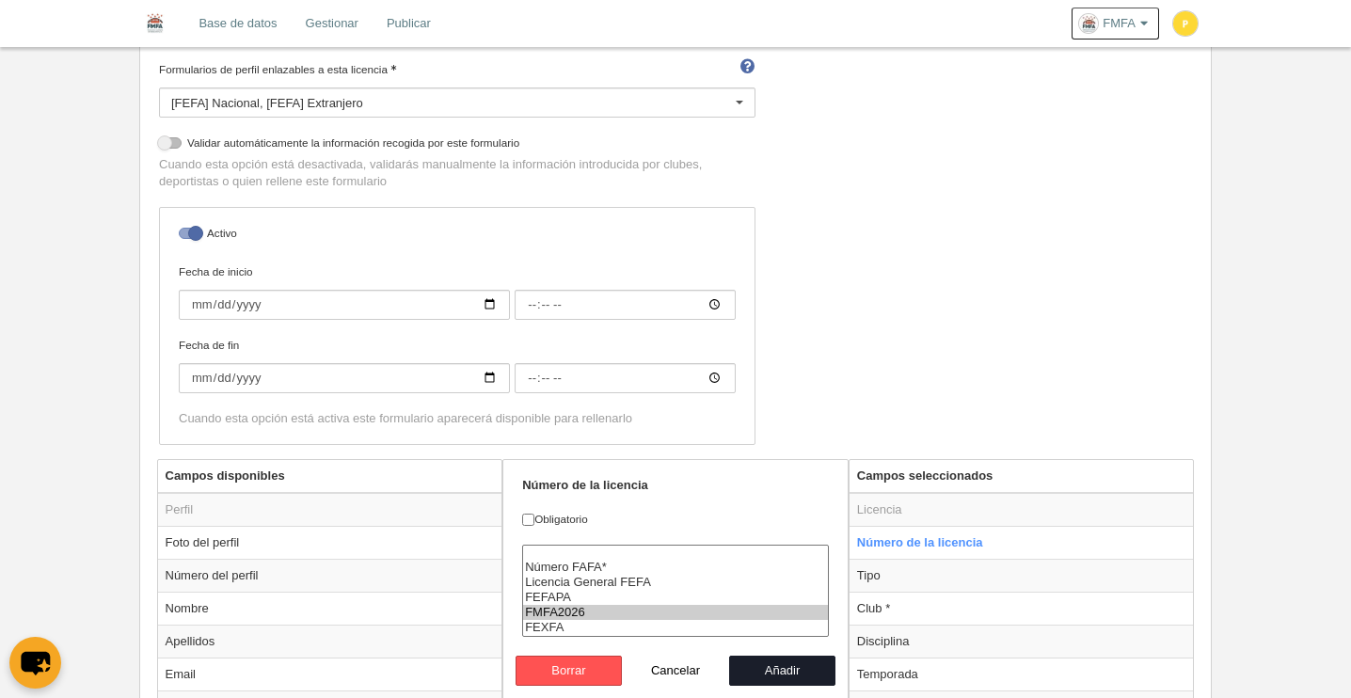
click at [900, 375] on div "Nombre [FMFA] Staff Licencia Autonómica Precios Configuración de precios Formul…" at bounding box center [675, 187] width 1047 height 544
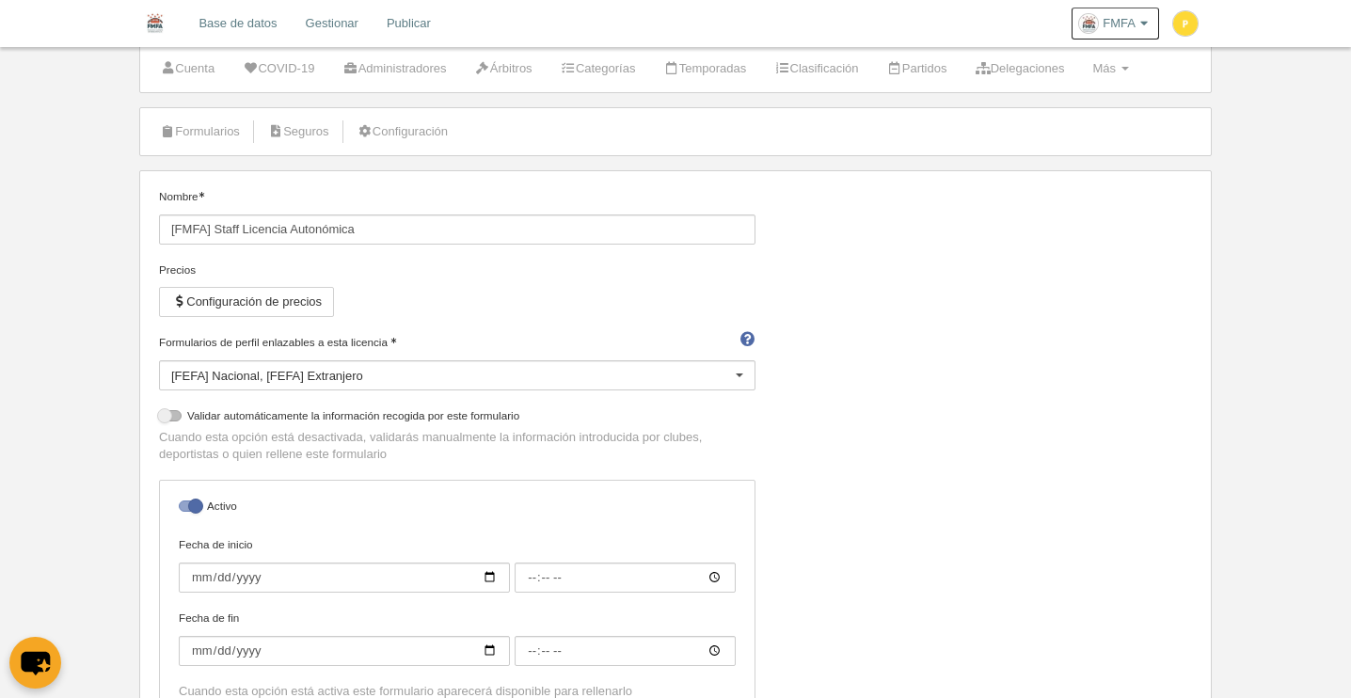
scroll to position [0, 0]
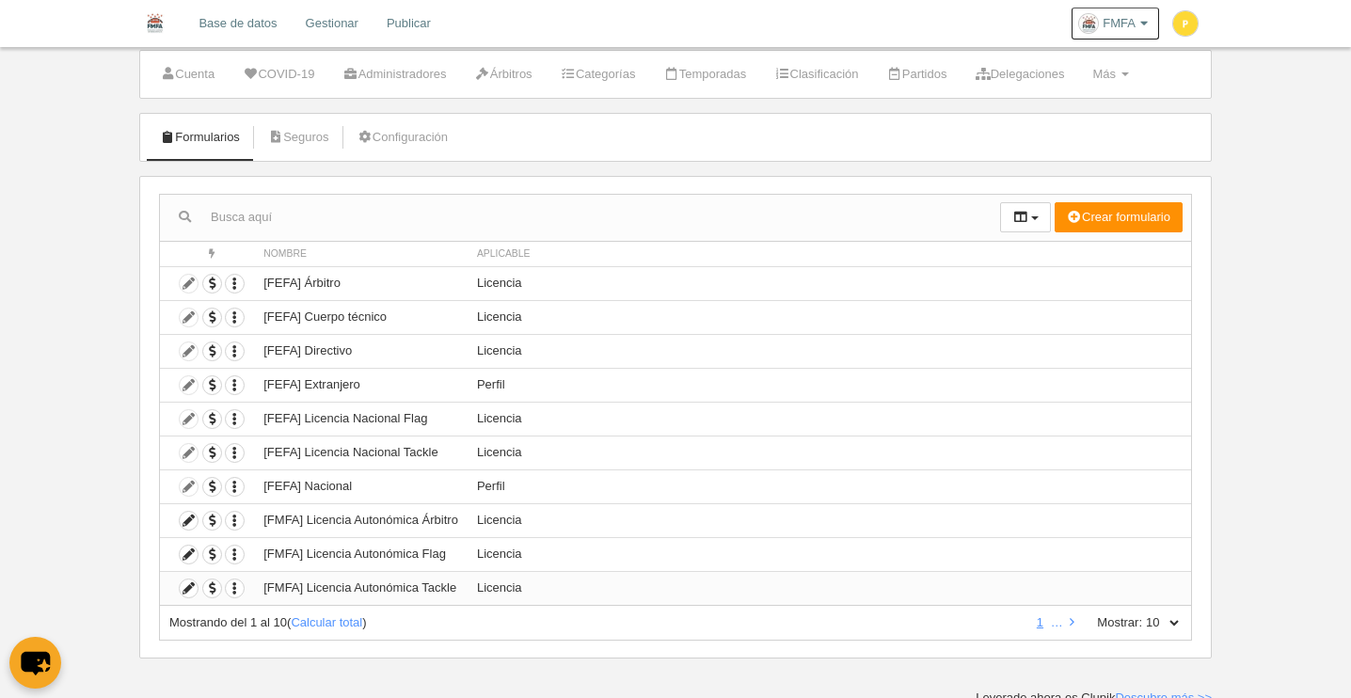
scroll to position [52, 0]
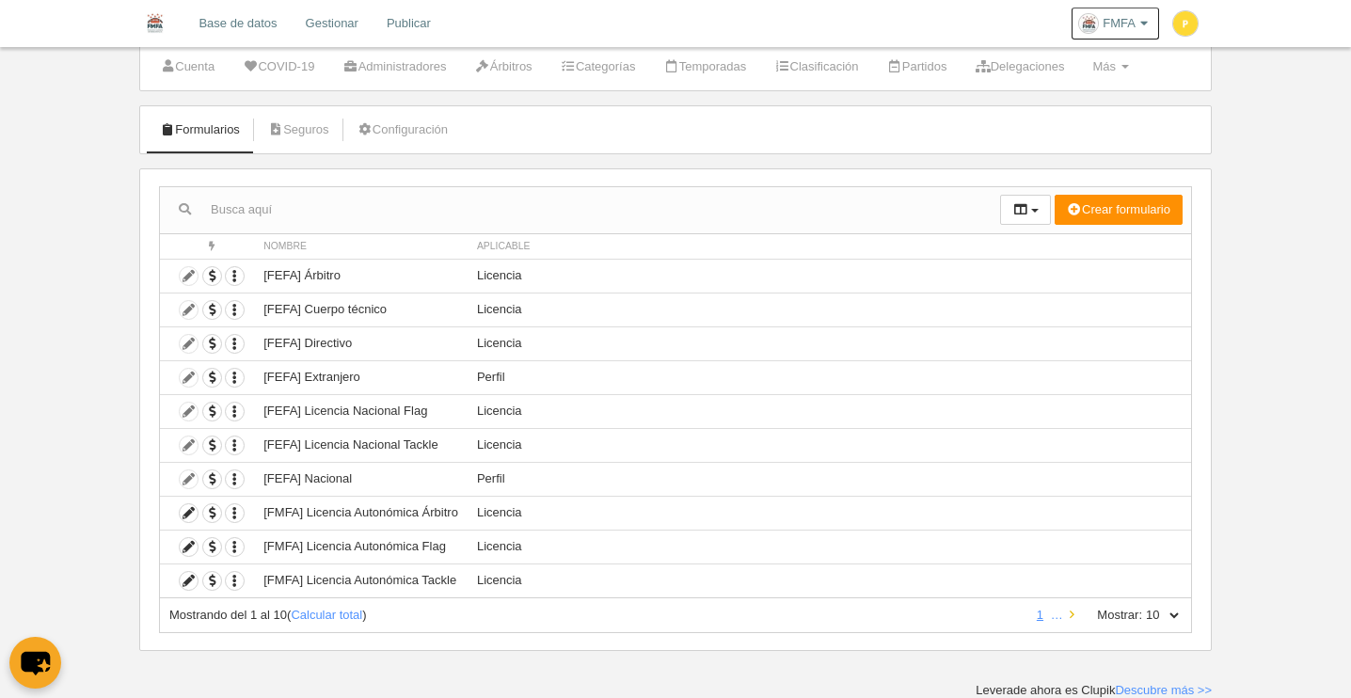
click at [1074, 615] on icon at bounding box center [1072, 615] width 5 height 12
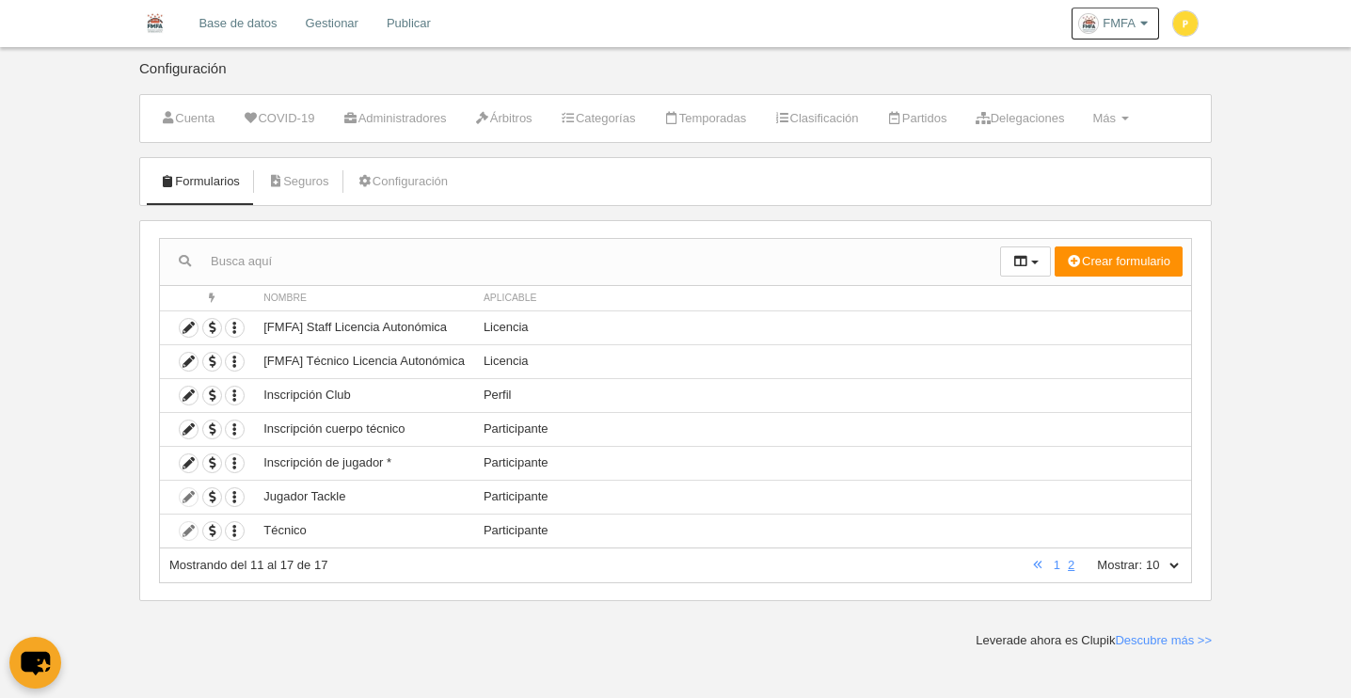
scroll to position [0, 0]
click at [185, 364] on icon at bounding box center [189, 362] width 18 height 18
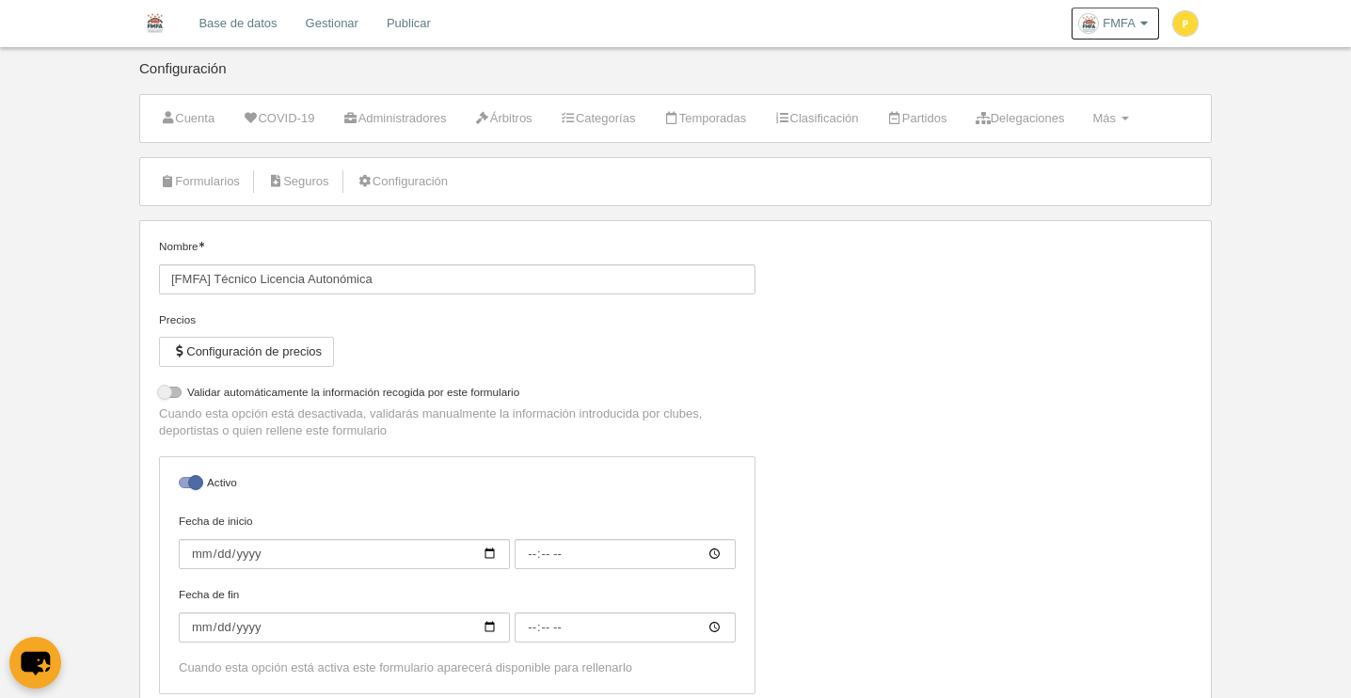
select select "selected"
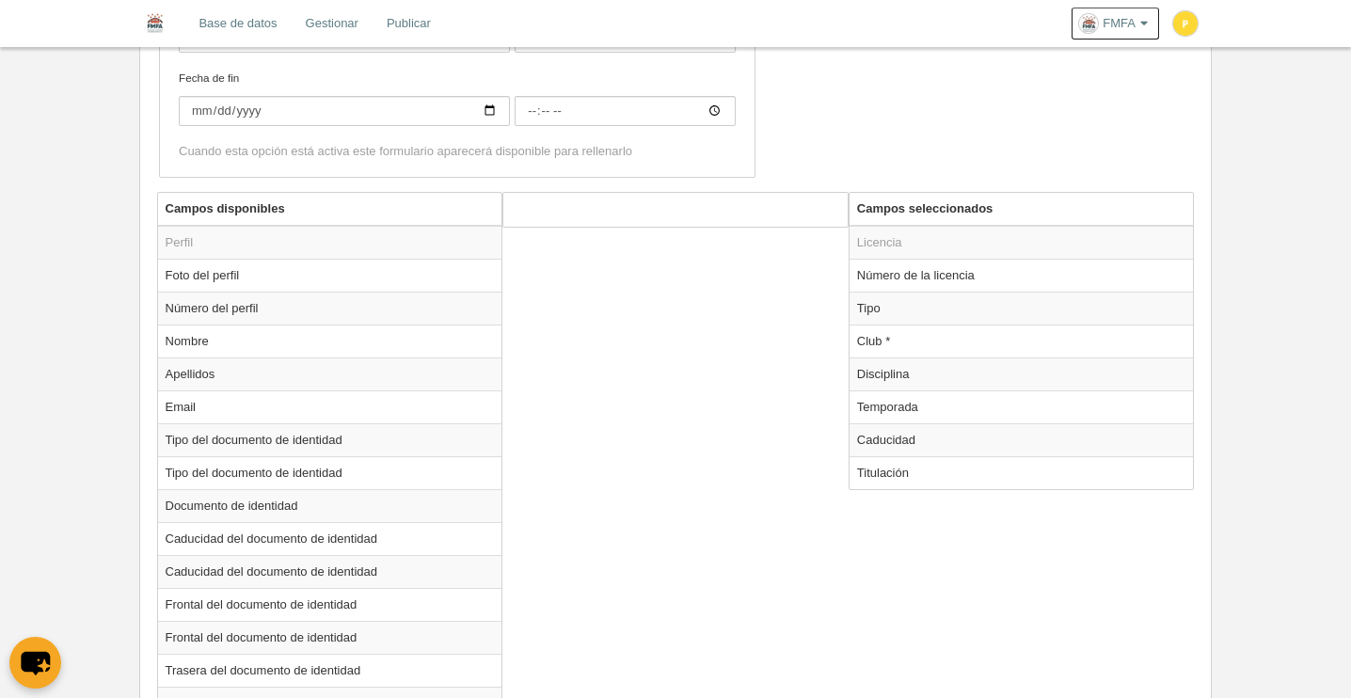
scroll to position [591, 0]
click at [884, 446] on td "Caducidad" at bounding box center [1022, 438] width 344 height 33
radio input "true"
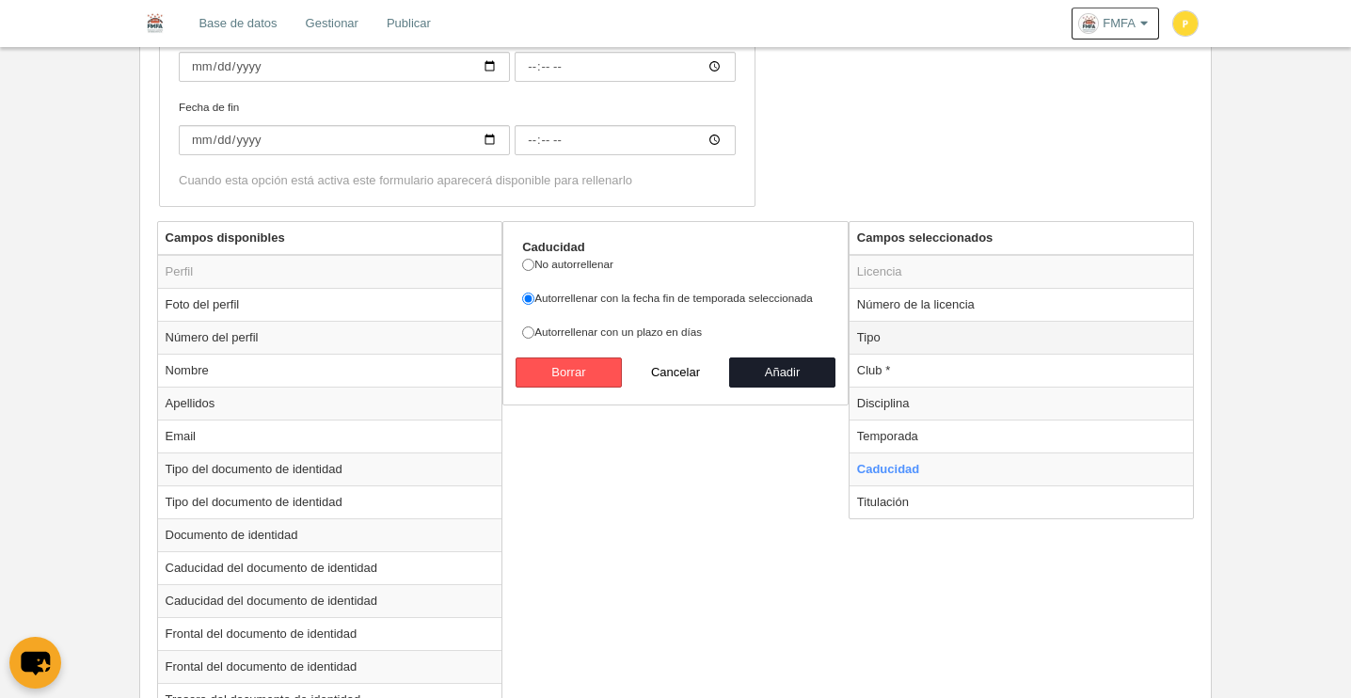
scroll to position [560, 0]
click at [908, 308] on td "Número de la licencia" at bounding box center [1022, 305] width 344 height 33
radio input "true"
select select "300"
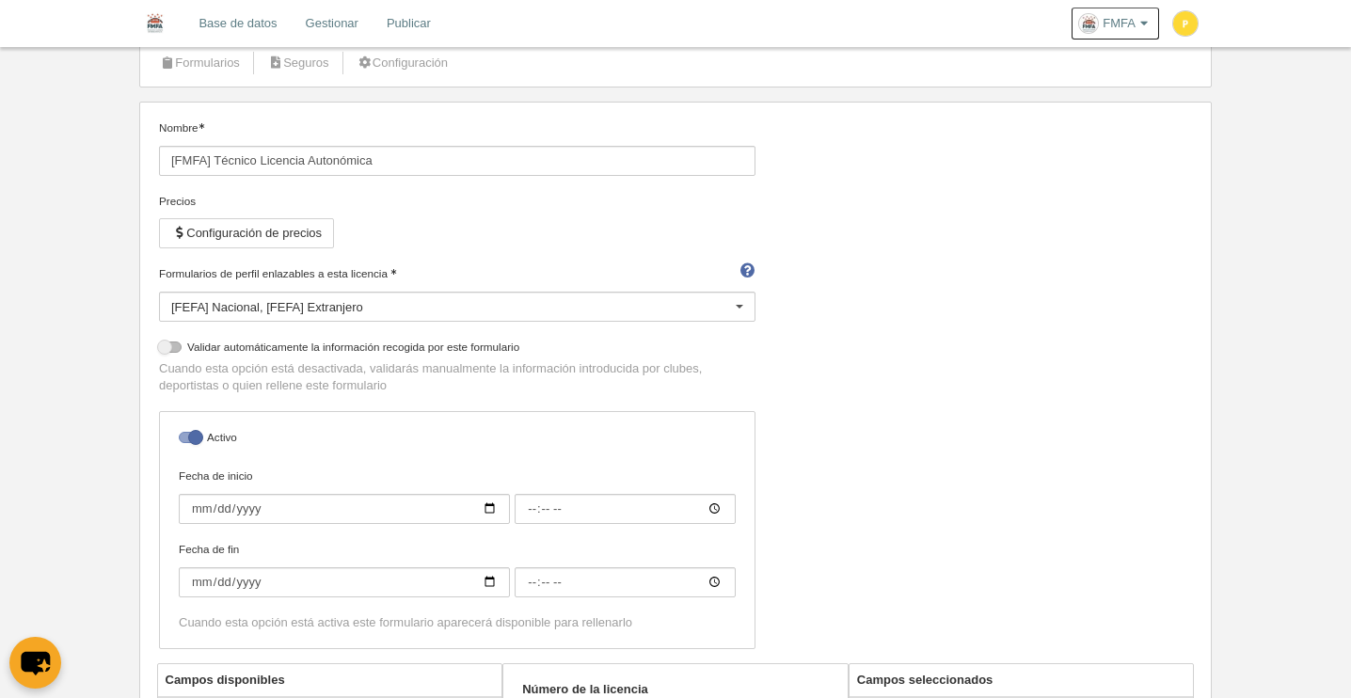
scroll to position [11, 0]
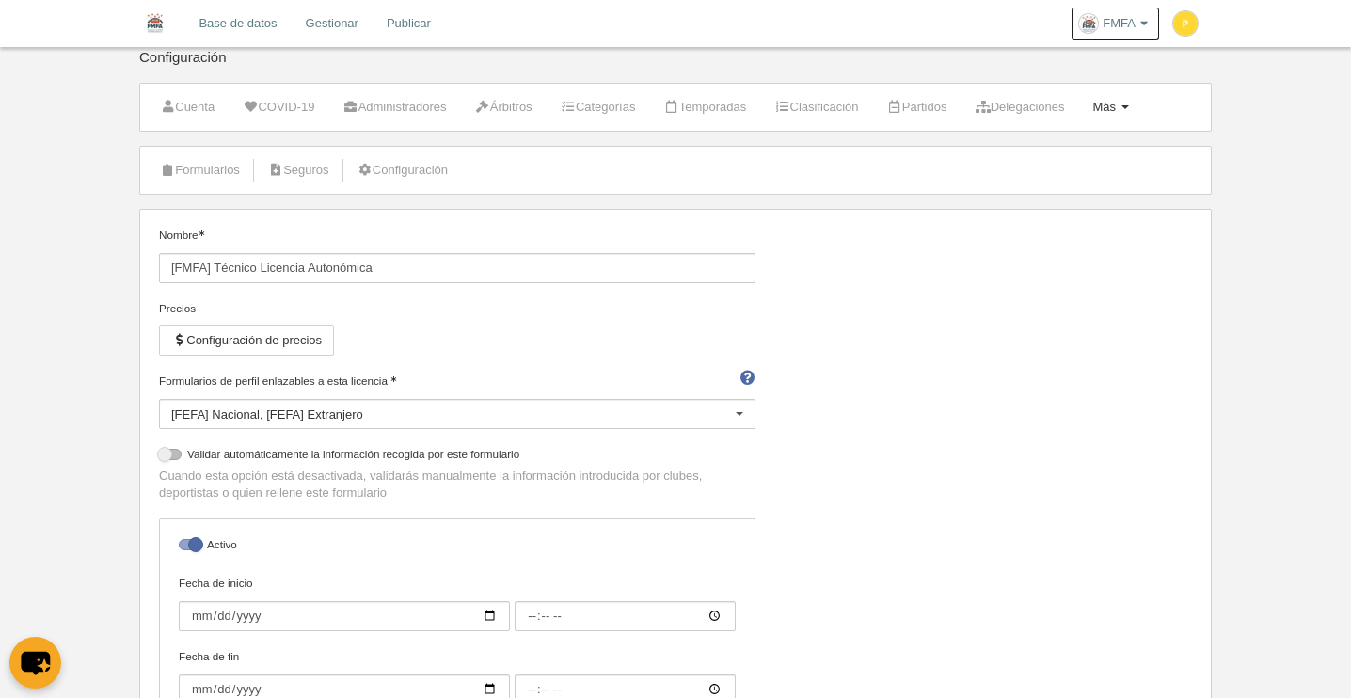
click at [1129, 106] on span at bounding box center [1126, 107] width 8 height 4
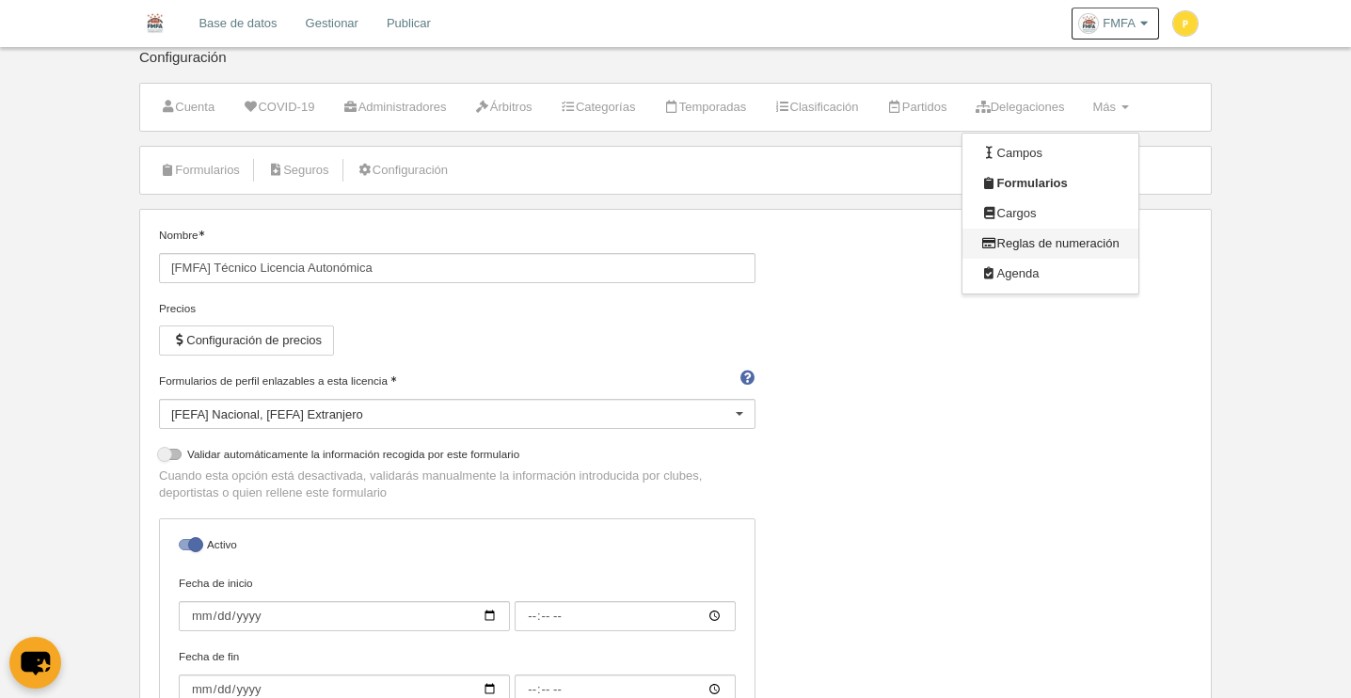
click at [1094, 243] on link "Reglas de numeración" at bounding box center [1050, 244] width 175 height 30
